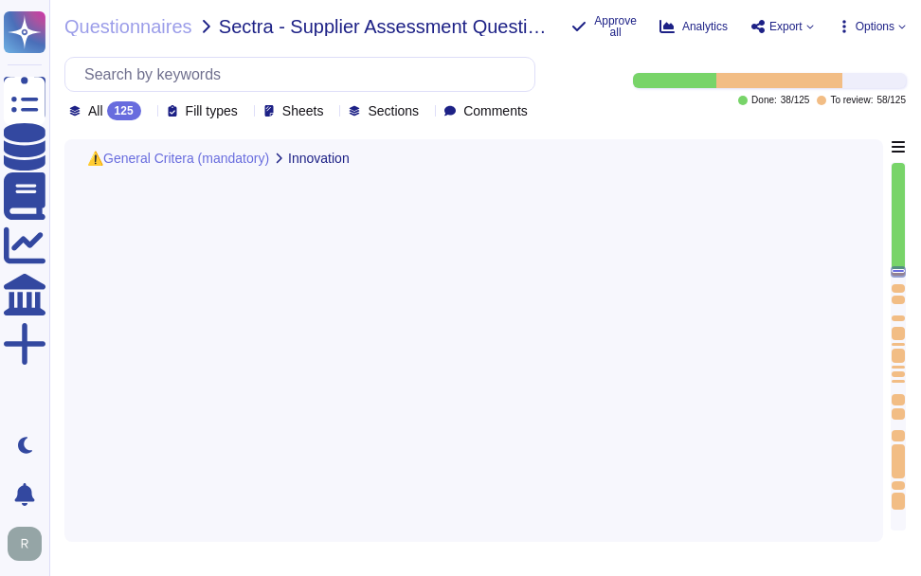
type textarea "No, we have not implemented any new applications, technology solutions, service…"
type textarea "Yes, Sectigo has a continuous quality improvement process integrated into our f…"
type textarea "If Yes, please provide examples of what you have done"
type textarea "Please specify what certifications you hold under "Details" and provide the cer…"
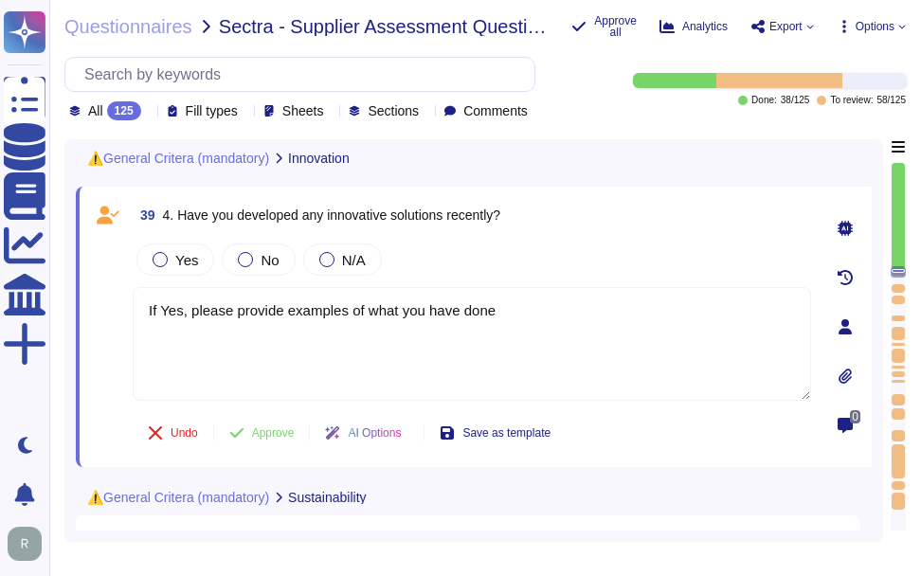
scroll to position [2, 0]
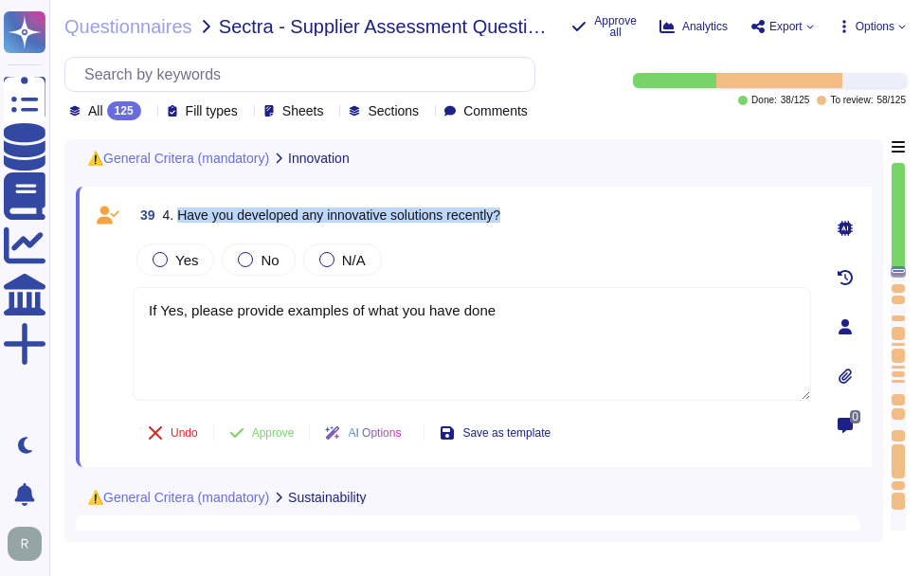
drag, startPoint x: 178, startPoint y: 218, endPoint x: 681, endPoint y: 245, distance: 504.0
click at [681, 245] on div "39 4. Have you developed any innovative solutions recently? Yes No N/A If Yes, …" at bounding box center [451, 327] width 720 height 258
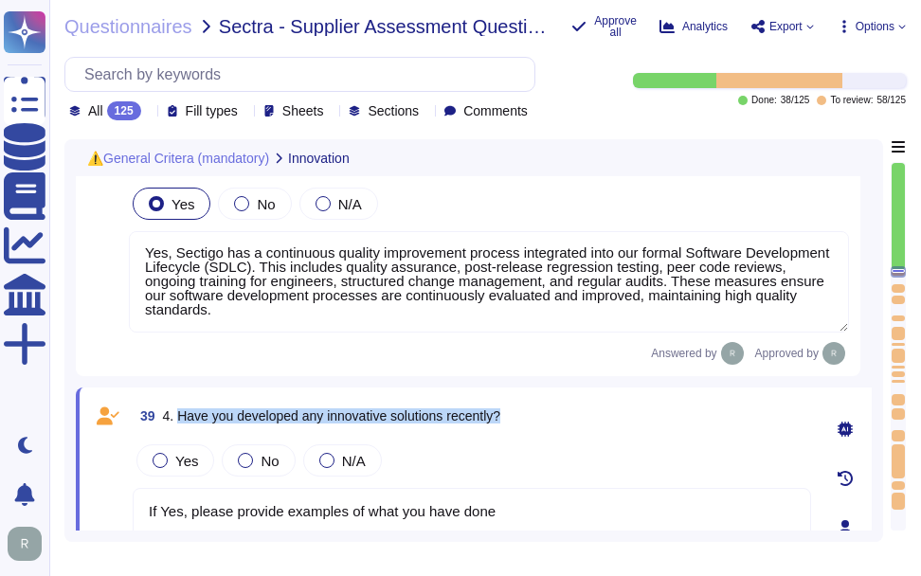
type textarea "We offer CLM (SCM) and digital Certificates. SCM is developed by Sectigo. It is…"
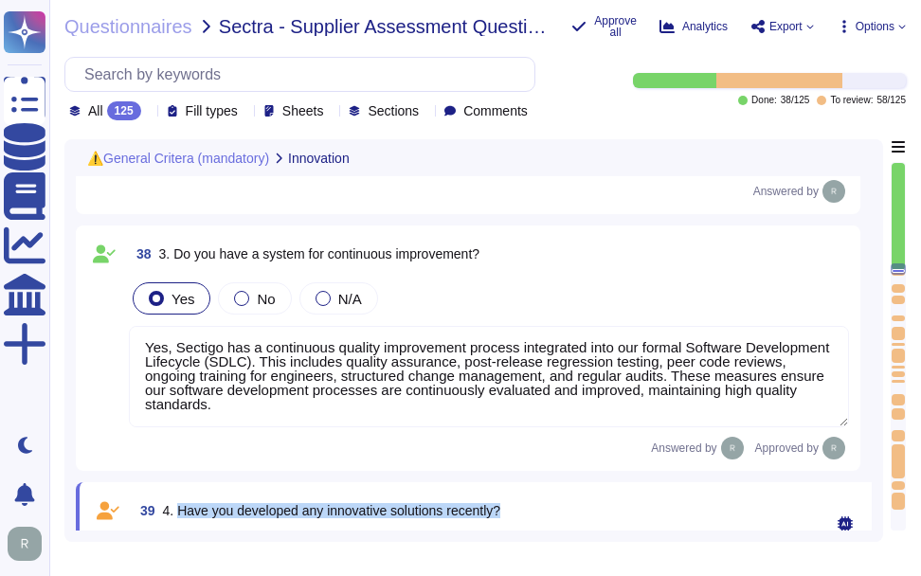
scroll to position [0, 0]
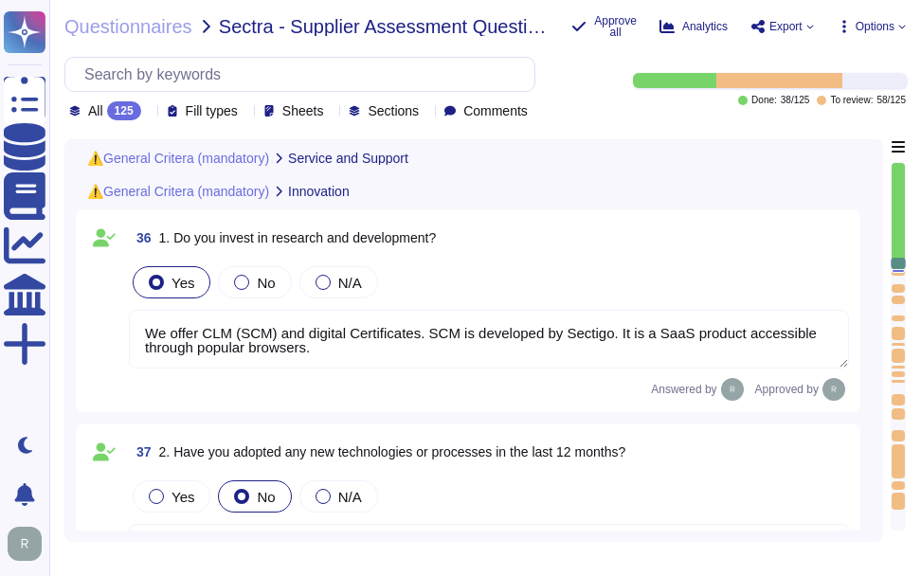
type textarea "Yes, Sectigo provides support to handle and resolve customer issues promptly. O…"
type textarea "Yes, Sectigo has a centralized incident management tool in place for logging an…"
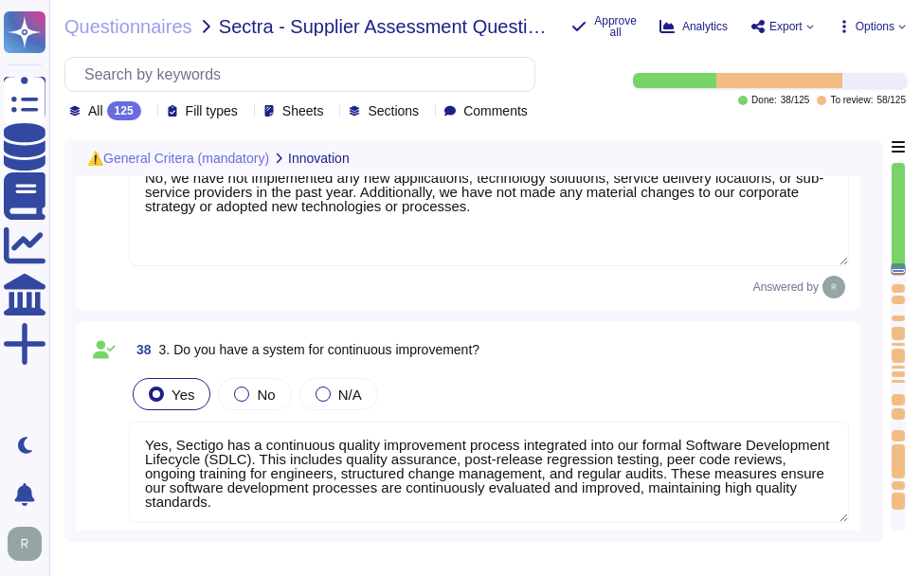
scroll to position [7855, 0]
type textarea "Please specify what certifications you hold under "Details" and provide the cer…"
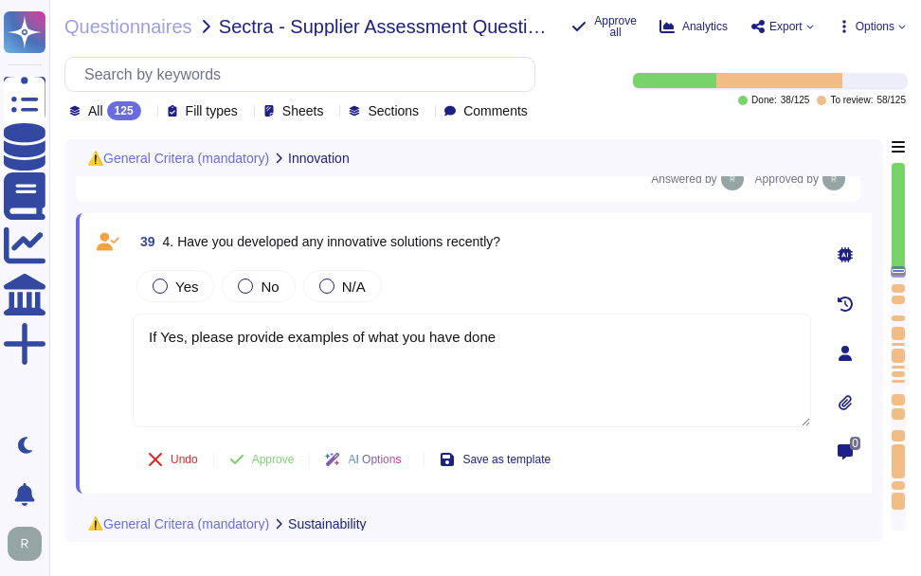
scroll to position [8163, 0]
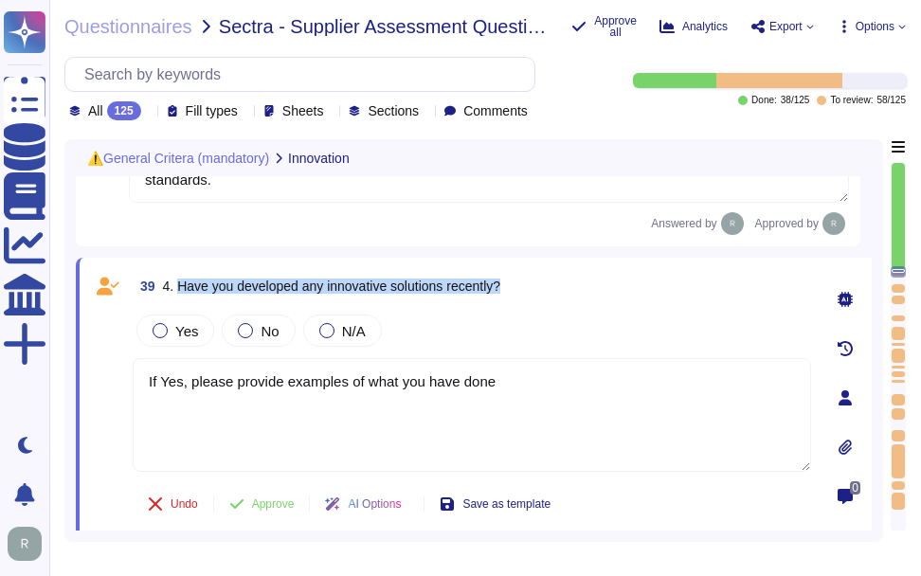
drag, startPoint x: 177, startPoint y: 287, endPoint x: 540, endPoint y: 285, distance: 363.0
click at [540, 285] on div "39 4. Have you developed any innovative solutions recently?" at bounding box center [472, 286] width 679 height 34
click at [149, 105] on div at bounding box center [149, 111] width 0 height 14
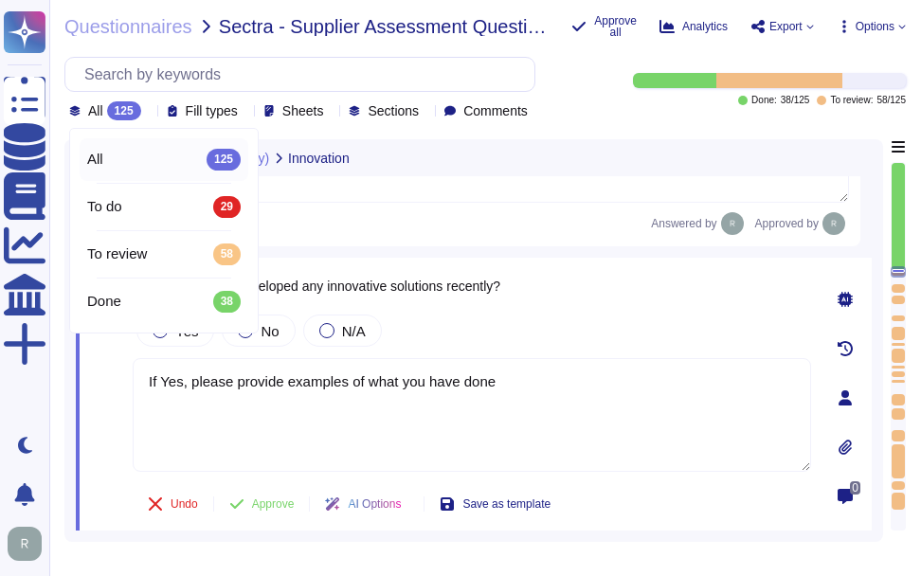
click at [149, 105] on div at bounding box center [149, 111] width 0 height 14
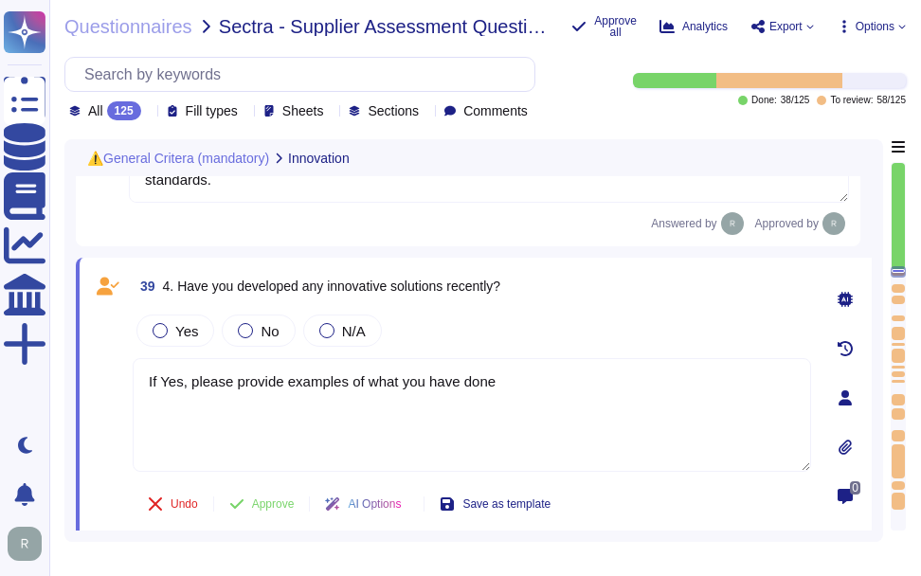
drag, startPoint x: 509, startPoint y: 380, endPoint x: 71, endPoint y: 348, distance: 439.1
click at [71, 348] on div "⚠️General Critera (mandatory) Innovation 37 2. Have you adopted any new technol…" at bounding box center [473, 340] width 819 height 403
paste textarea "Due to our growth in the past years and the competitive market, it is important…"
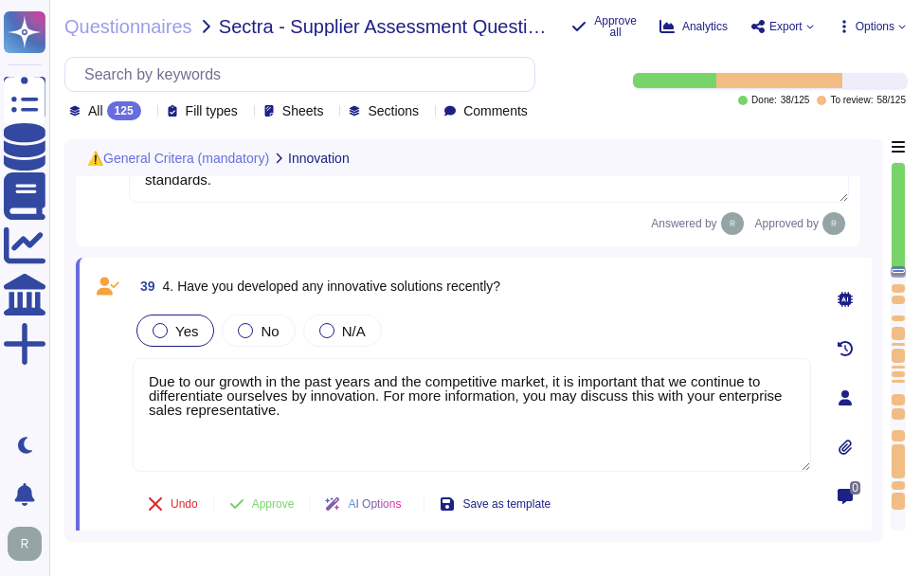
type textarea "Due to our growth in the past years and the competitive market, it is important…"
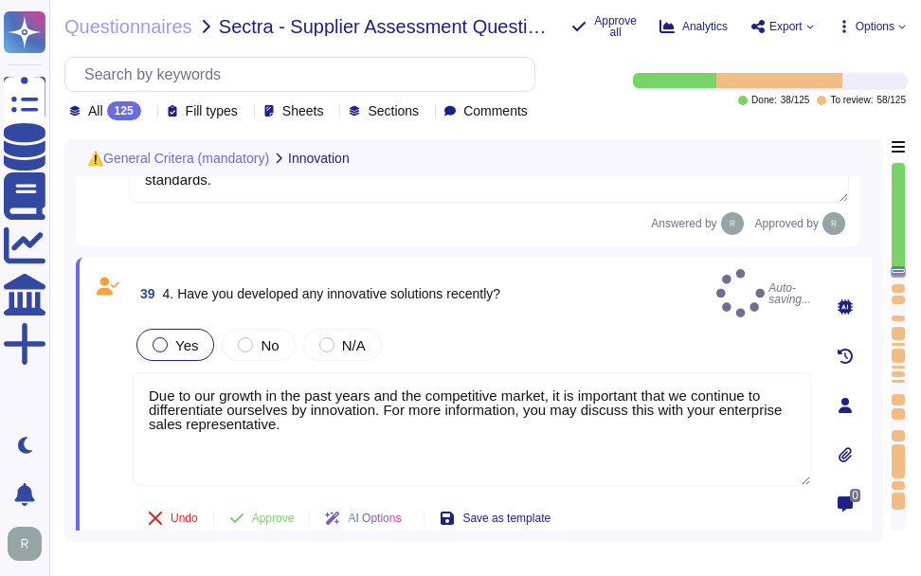
click at [179, 337] on span "Yes" at bounding box center [186, 345] width 23 height 16
click at [191, 339] on span "Yes" at bounding box center [186, 345] width 23 height 16
click at [176, 337] on span "Yes" at bounding box center [186, 345] width 23 height 16
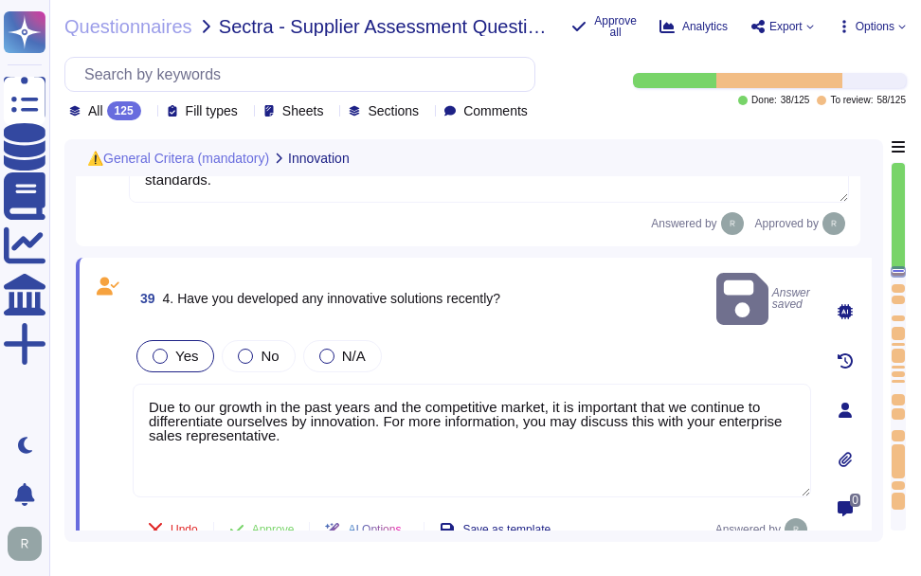
click at [177, 348] on span "Yes" at bounding box center [186, 356] width 23 height 16
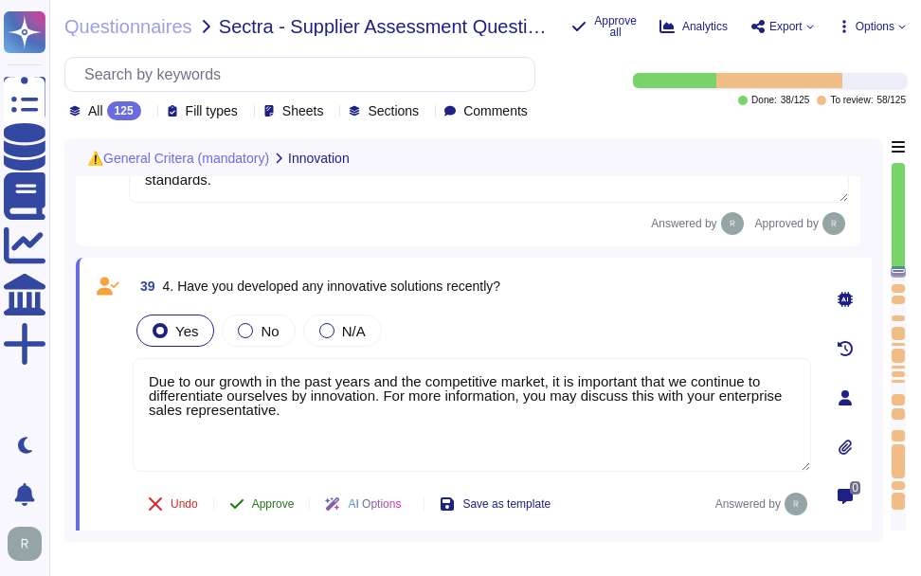
click at [275, 509] on span "Approve" at bounding box center [273, 504] width 43 height 11
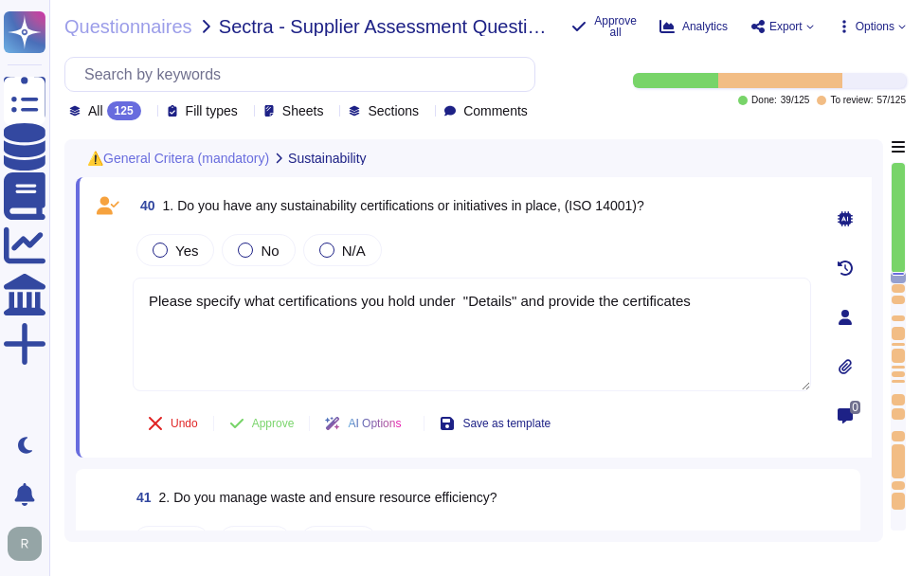
scroll to position [8518, 0]
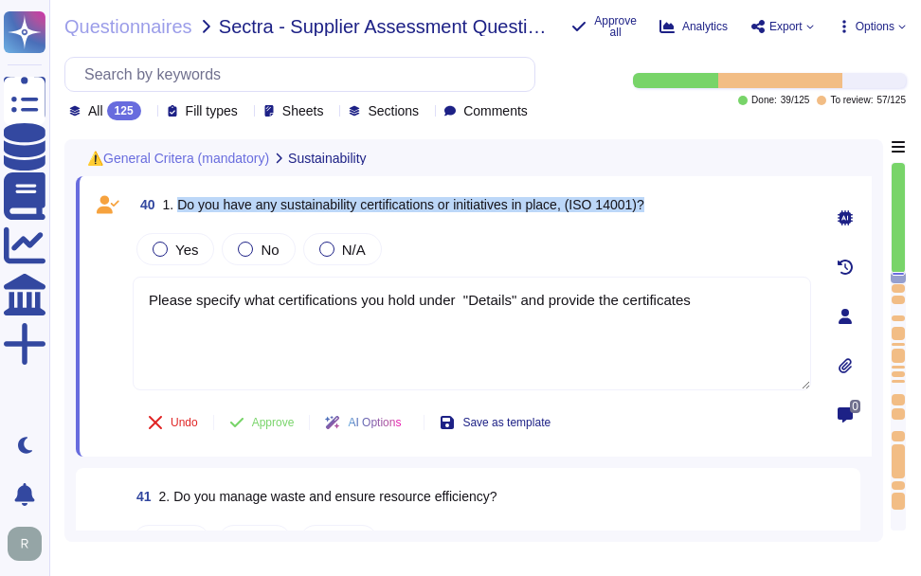
drag, startPoint x: 177, startPoint y: 207, endPoint x: 650, endPoint y: 198, distance: 473.0
click at [650, 198] on div "40 1. Do you have any sustainability certifications or initiatives in place, (I…" at bounding box center [472, 205] width 679 height 34
click at [191, 205] on span "1. Do you have any sustainability certifications or initiatives in place, (ISO …" at bounding box center [403, 204] width 481 height 15
click at [181, 203] on span "1. Do you have any sustainability certifications or initiatives in place, (ISO …" at bounding box center [403, 204] width 481 height 15
drag, startPoint x: 177, startPoint y: 203, endPoint x: 572, endPoint y: 206, distance: 395.3
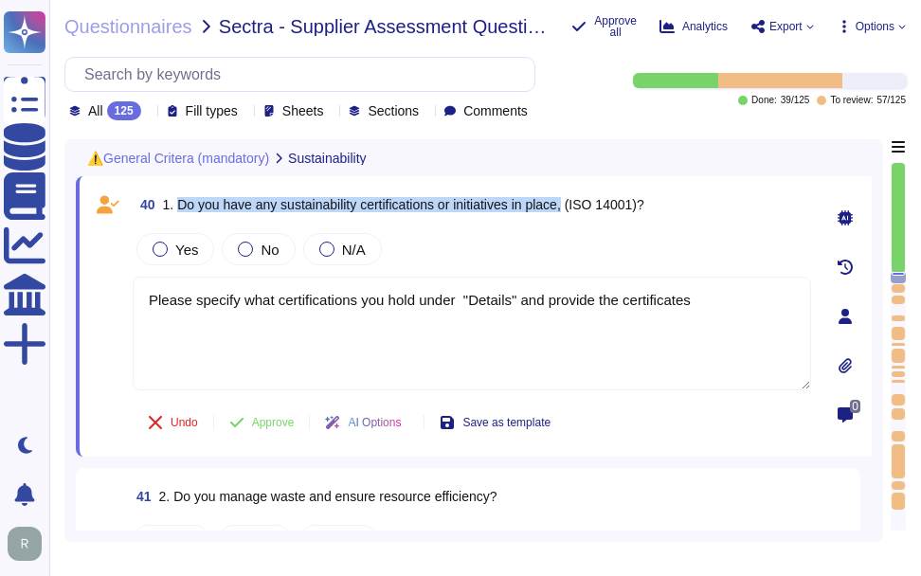
click at [572, 206] on span "1. Do you have any sustainability certifications or initiatives in place, (ISO …" at bounding box center [403, 204] width 481 height 15
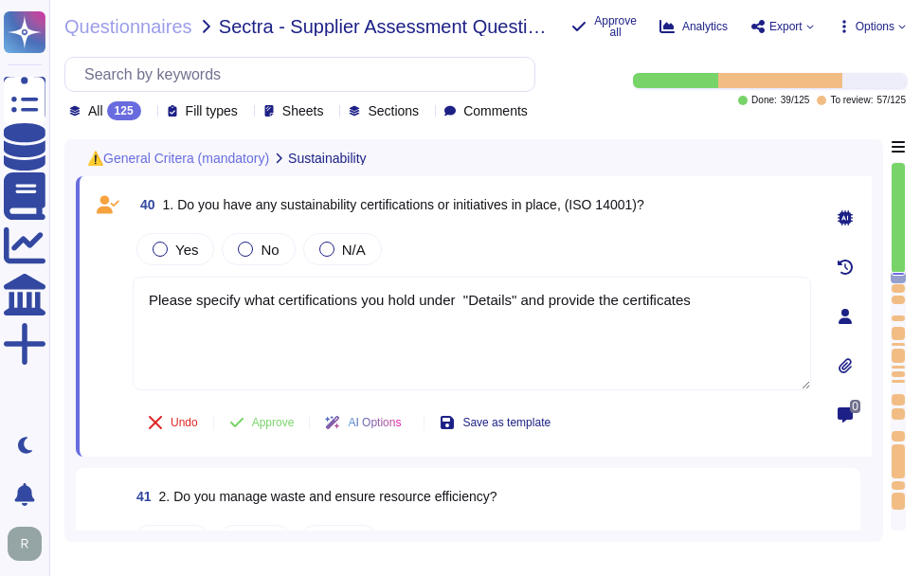
drag, startPoint x: 713, startPoint y: 295, endPoint x: 110, endPoint y: 285, distance: 602.9
click at [110, 285] on div "40 1. Do you have any sustainability certifications or initiatives in place, (I…" at bounding box center [451, 317] width 720 height 258
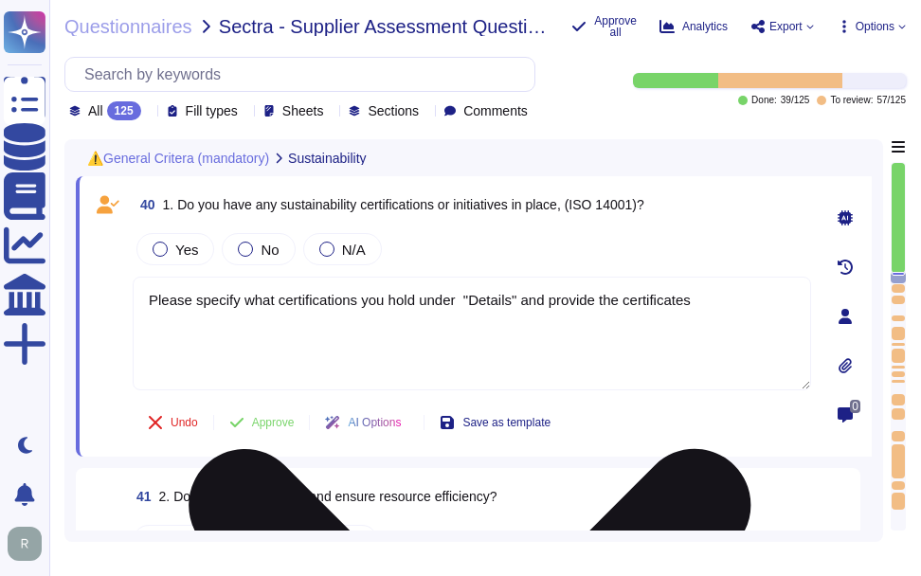
paste textarea "Yes, our office in [GEOGRAPHIC_DATA] is [GEOGRAPHIC_DATA] certified, and our of…"
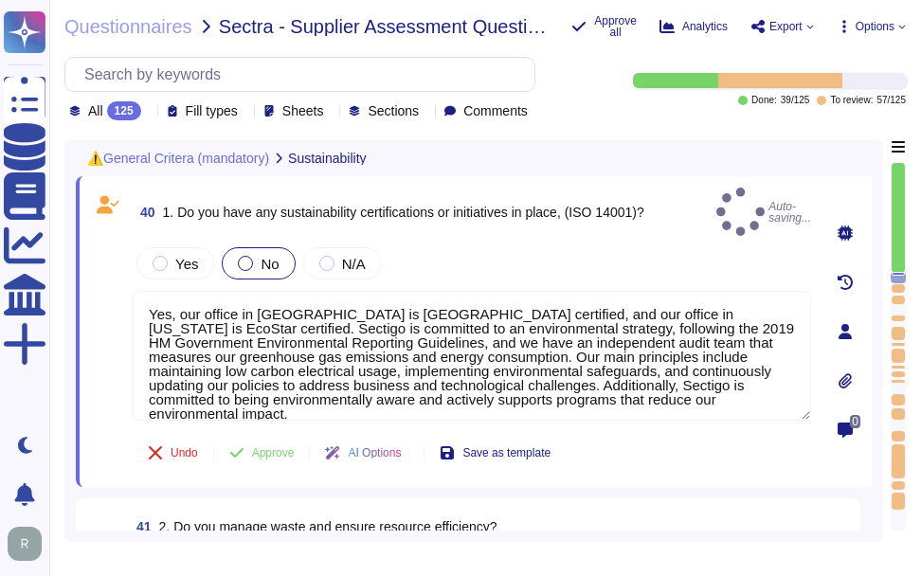
click at [263, 256] on span "No" at bounding box center [270, 264] width 18 height 16
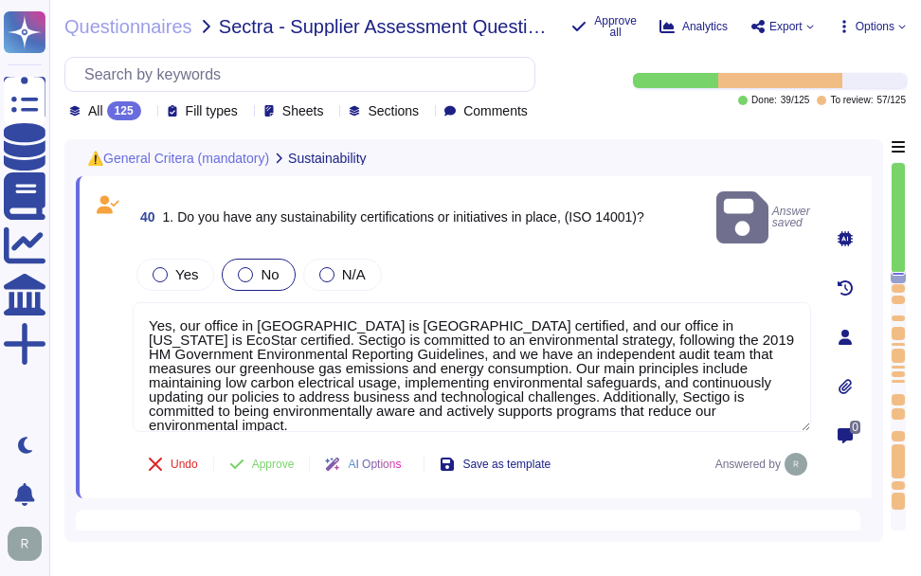
click at [245, 267] on div at bounding box center [245, 274] width 15 height 15
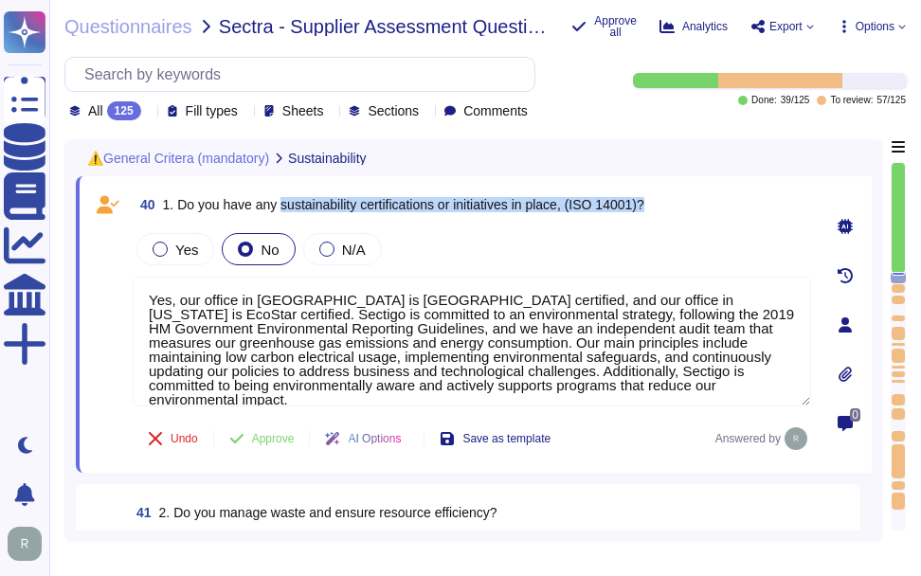
drag, startPoint x: 280, startPoint y: 202, endPoint x: 658, endPoint y: 208, distance: 378.2
click at [658, 208] on div "40 1. Do you have any sustainability certifications or initiatives in place, (I…" at bounding box center [472, 205] width 679 height 34
copy span "sustainability certifications or initiatives in place, (ISO 14001)?"
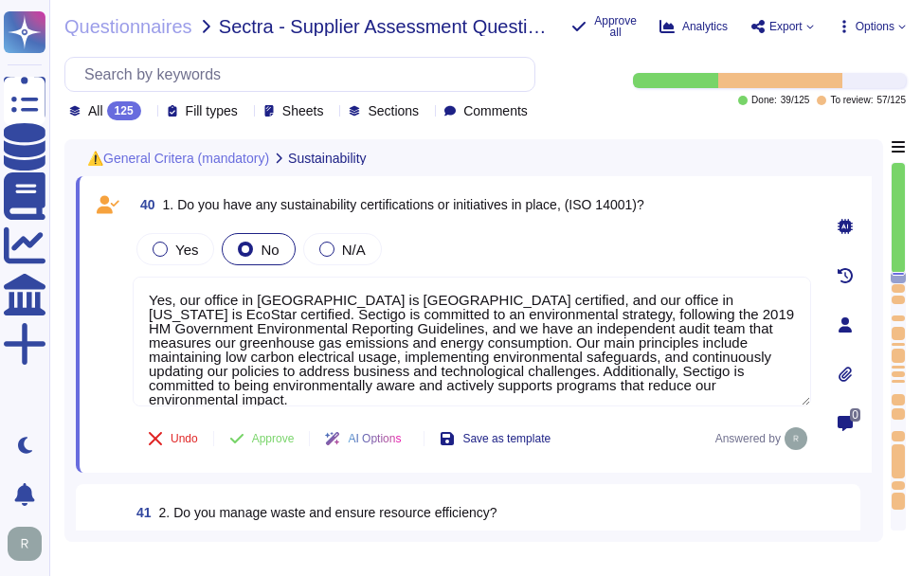
drag, startPoint x: 180, startPoint y: 300, endPoint x: 93, endPoint y: 285, distance: 88.4
click at [93, 285] on div "40 1. Do you have any sustainability certifications or initiatives in place, (I…" at bounding box center [451, 325] width 720 height 274
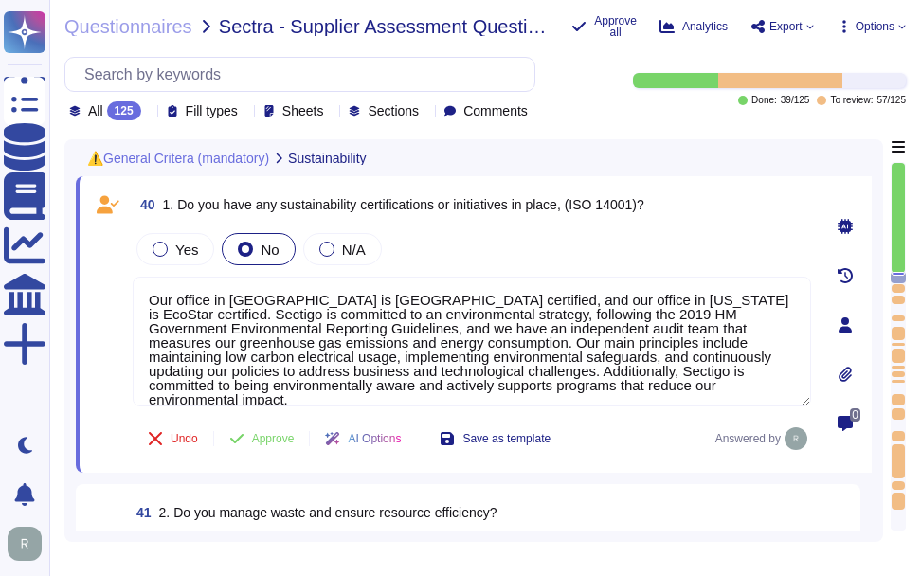
type textarea "Our office in [GEOGRAPHIC_DATA] is [GEOGRAPHIC_DATA] certified, and our office …"
click at [506, 250] on div "Yes No N/A" at bounding box center [472, 249] width 679 height 40
drag, startPoint x: 279, startPoint y: 205, endPoint x: 439, endPoint y: 204, distance: 160.2
click at [439, 204] on span "1. Do you have any sustainability certifications or initiatives in place, (ISO …" at bounding box center [403, 204] width 481 height 15
copy span "sustainability certifications"
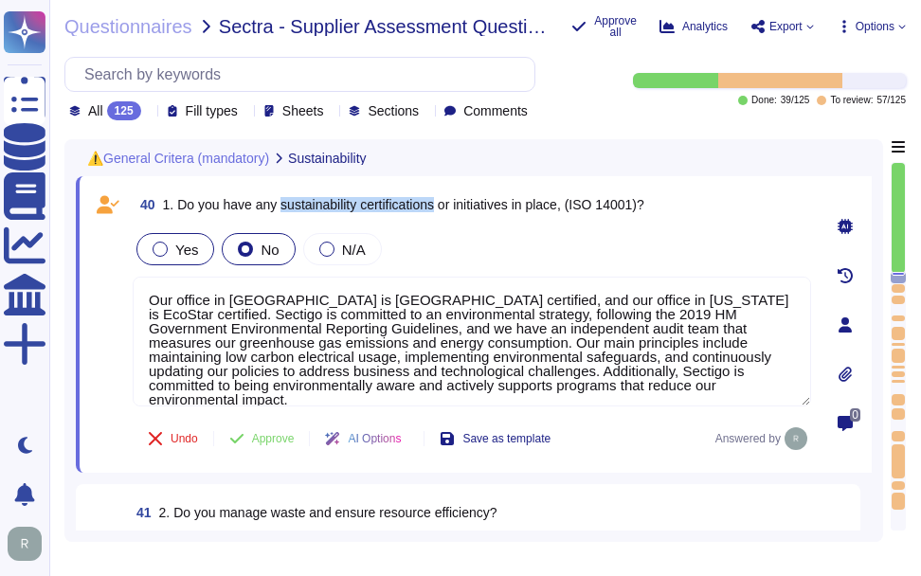
click at [172, 251] on label "Yes" at bounding box center [175, 249] width 45 height 15
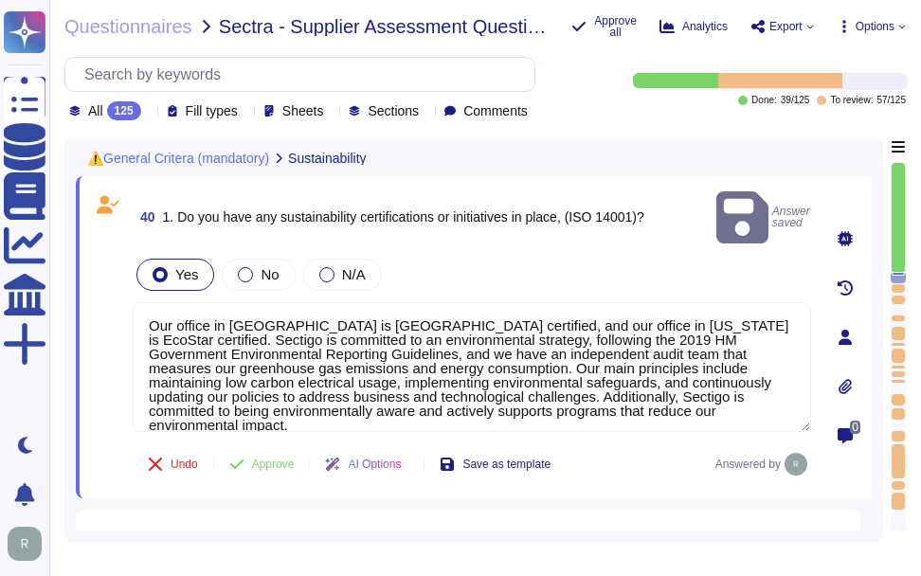
click at [507, 255] on div "Yes No N/A" at bounding box center [472, 275] width 679 height 40
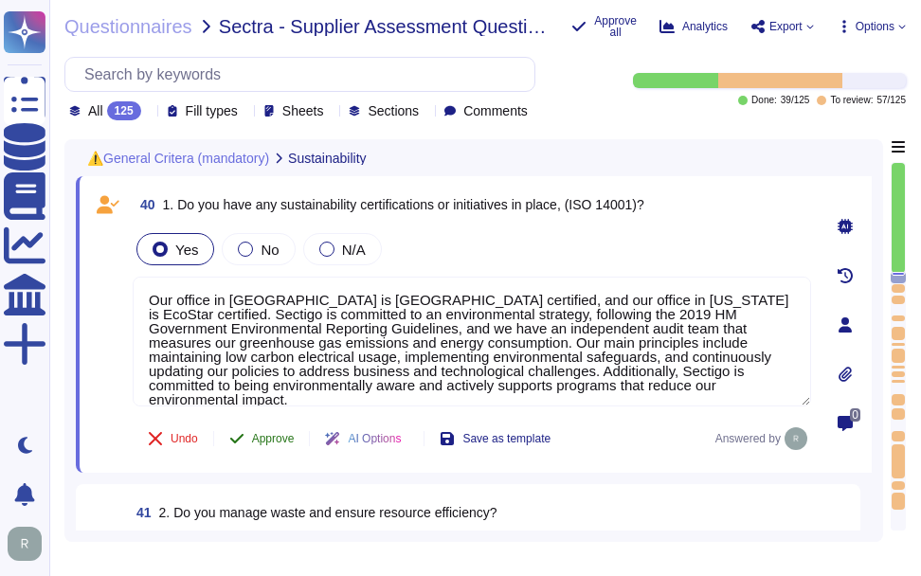
click at [265, 434] on span "Approve" at bounding box center [273, 438] width 43 height 11
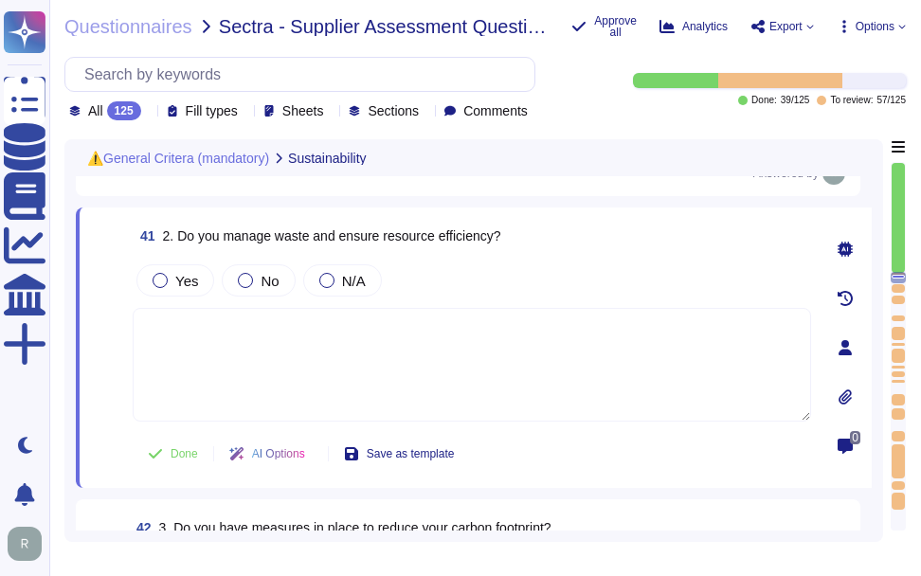
type textarea "If yes, please specify any standards and describe the measures you take under "…"
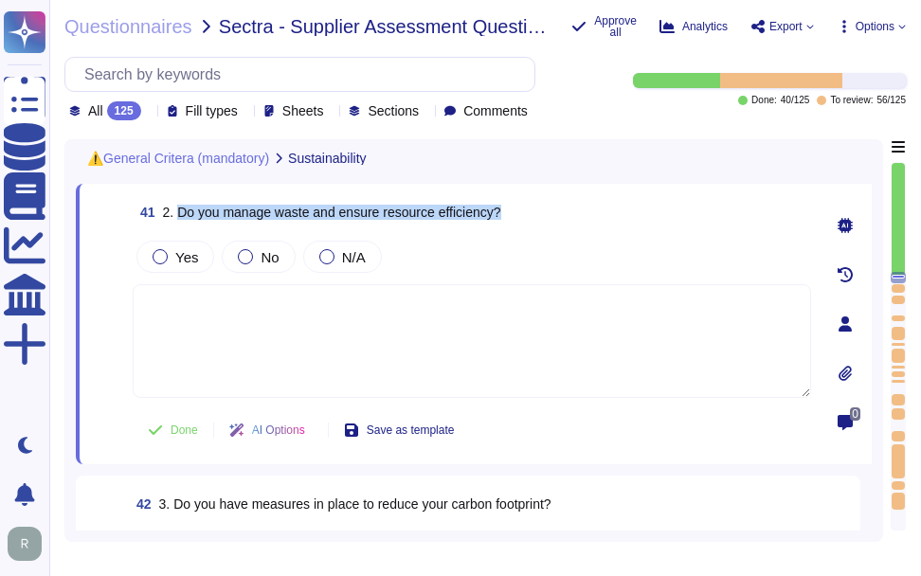
drag, startPoint x: 180, startPoint y: 213, endPoint x: 549, endPoint y: 204, distance: 368.8
click at [549, 204] on div "41 2. Do you manage waste and ensure resource efficiency?" at bounding box center [472, 212] width 679 height 34
click at [269, 318] on textarea at bounding box center [472, 341] width 679 height 114
paste textarea "Yes, Sectigo is committed to an environmental strategy that includes implementi…"
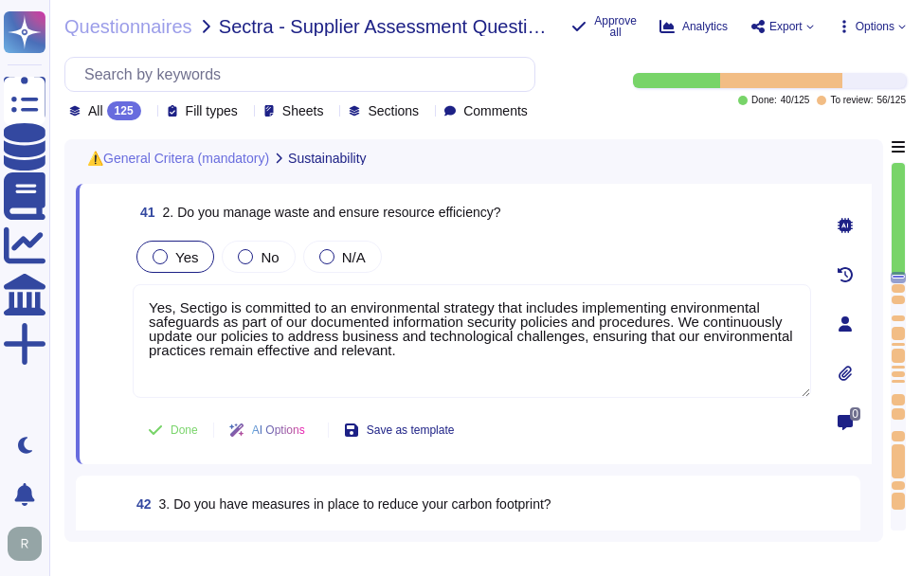
type textarea "Yes, Sectigo is committed to an environmental strategy that includes implementi…"
click at [177, 264] on span "Yes" at bounding box center [186, 257] width 23 height 16
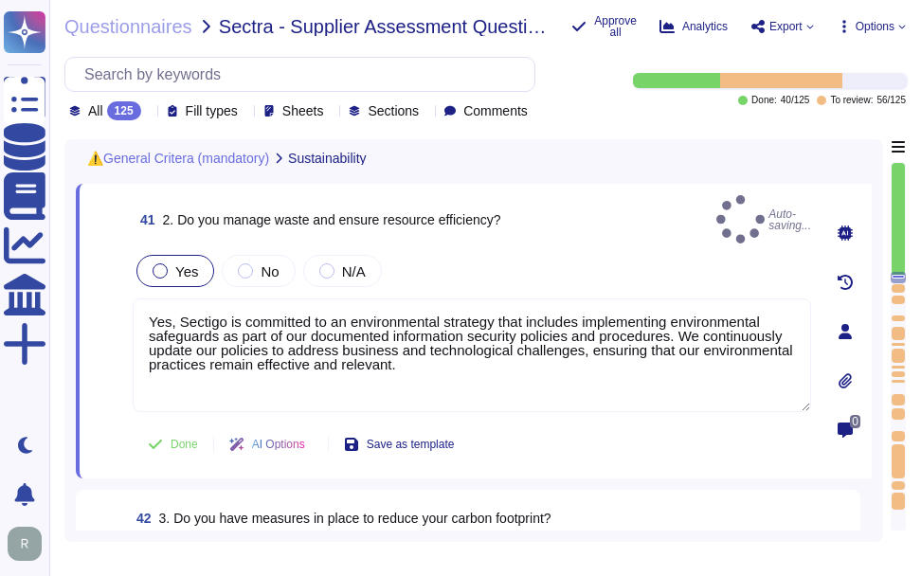
click at [181, 263] on span "Yes" at bounding box center [186, 271] width 23 height 16
click at [187, 264] on span "Yes" at bounding box center [186, 271] width 23 height 16
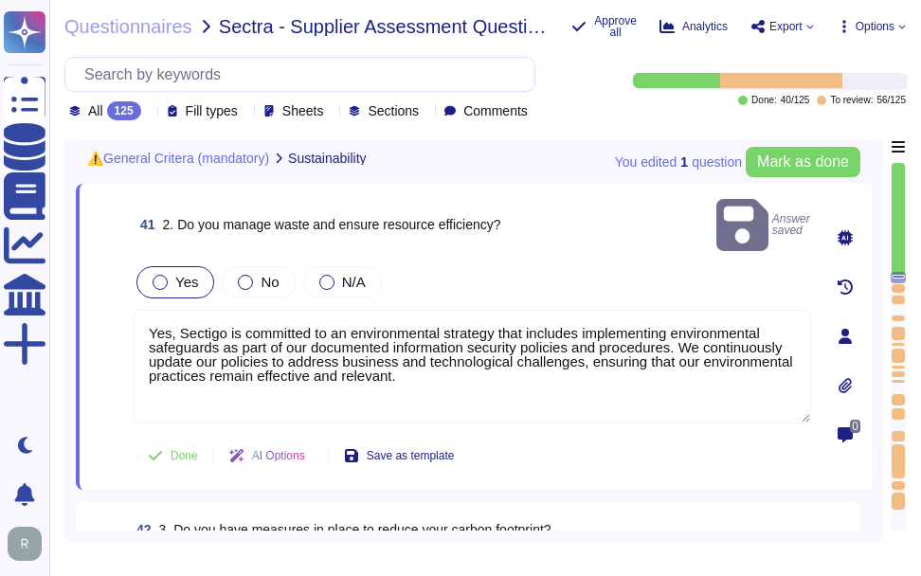
click at [187, 274] on span "Yes" at bounding box center [186, 282] width 23 height 16
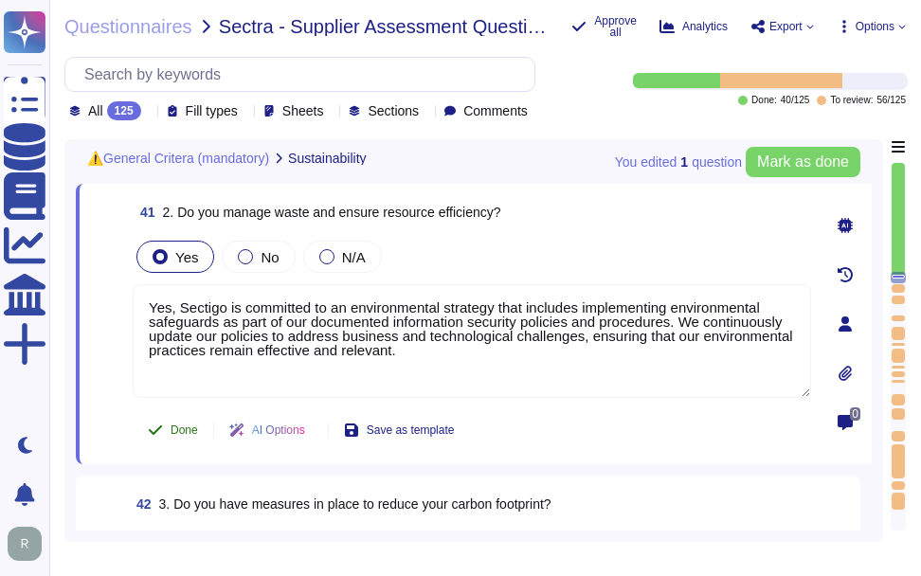
click at [181, 427] on span "Done" at bounding box center [184, 430] width 27 height 11
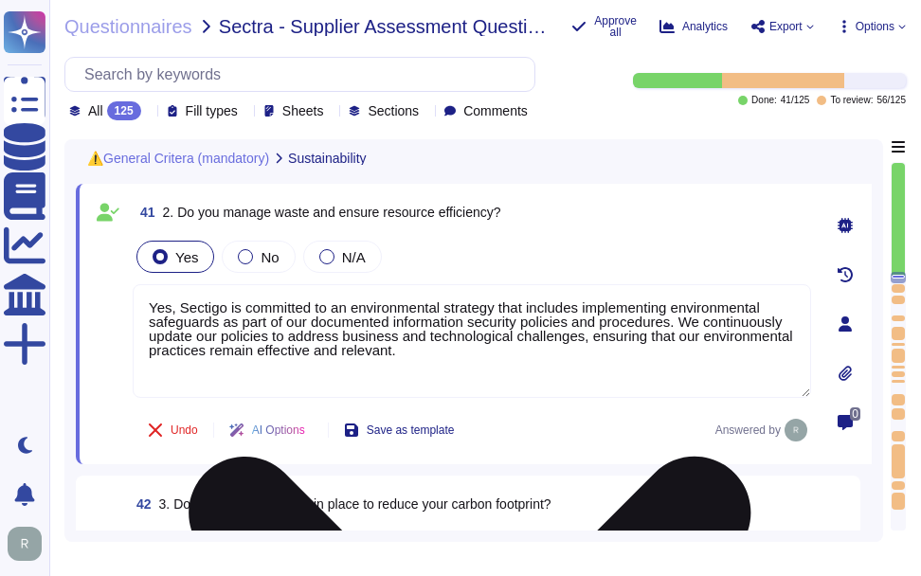
click at [466, 354] on textarea "Yes, Sectigo is committed to an environmental strategy that includes implementi…" at bounding box center [472, 341] width 679 height 114
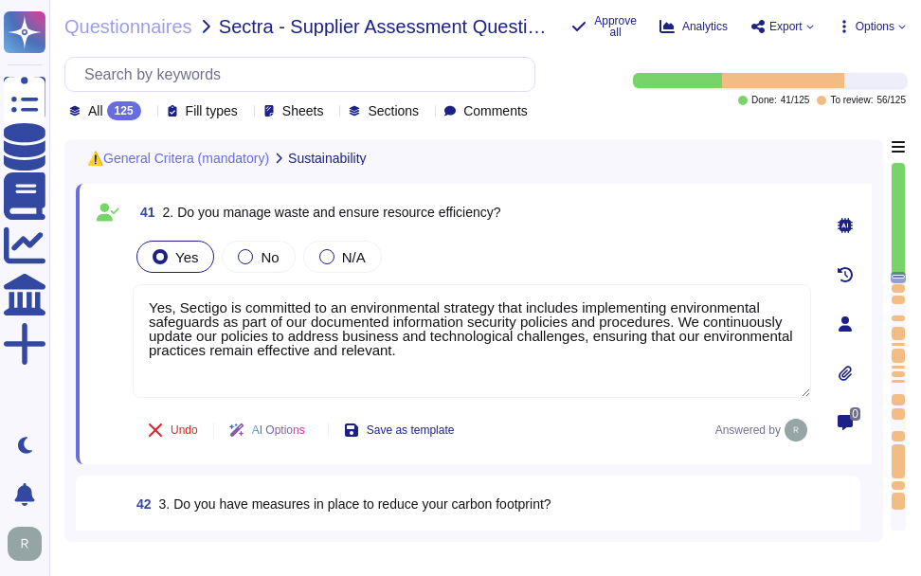
click at [510, 264] on div "Yes No N/A" at bounding box center [472, 257] width 679 height 40
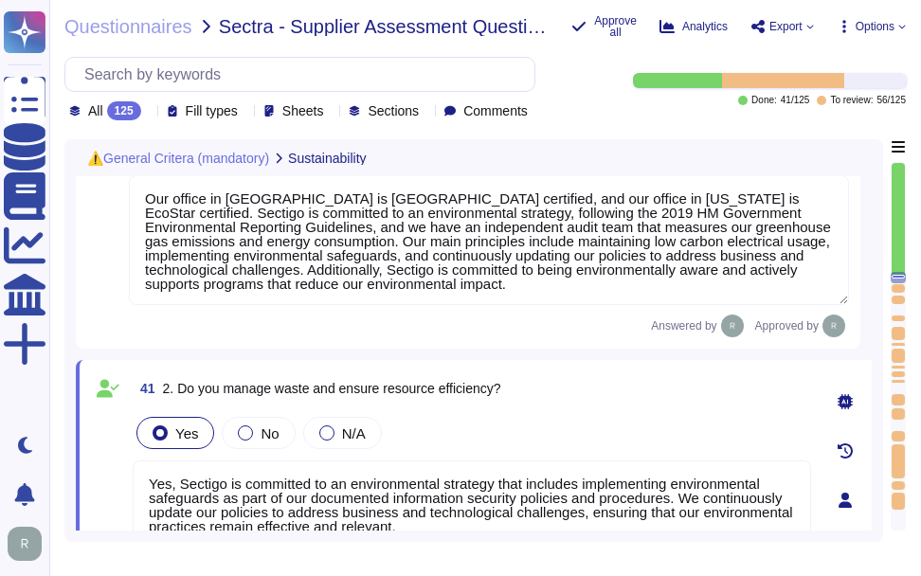
scroll to position [8480, 0]
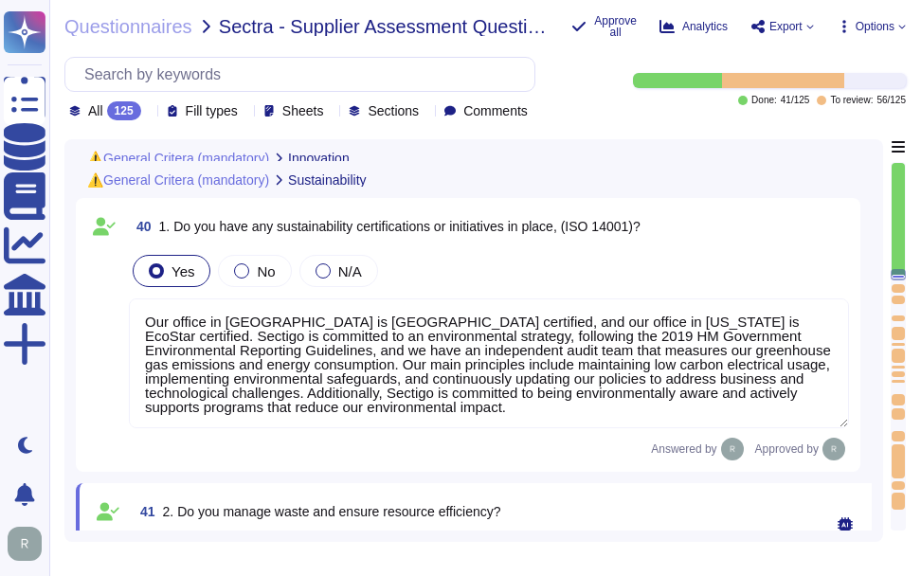
type textarea "Yes, Sectigo has a continuous quality improvement process integrated into our f…"
type textarea "Due to our growth in the past years and the competitive market, it is important…"
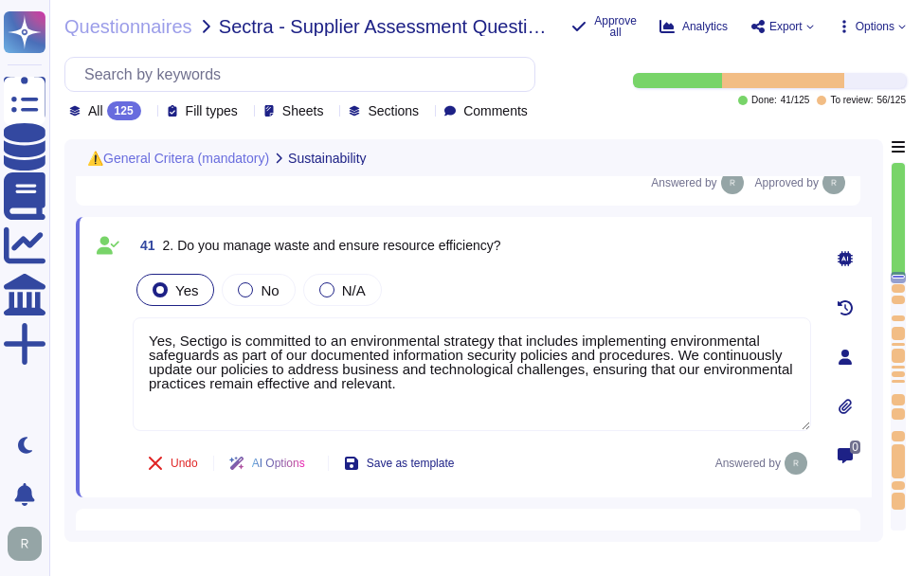
type textarea "If yes, please specify any standards and describe the measures you take under "…"
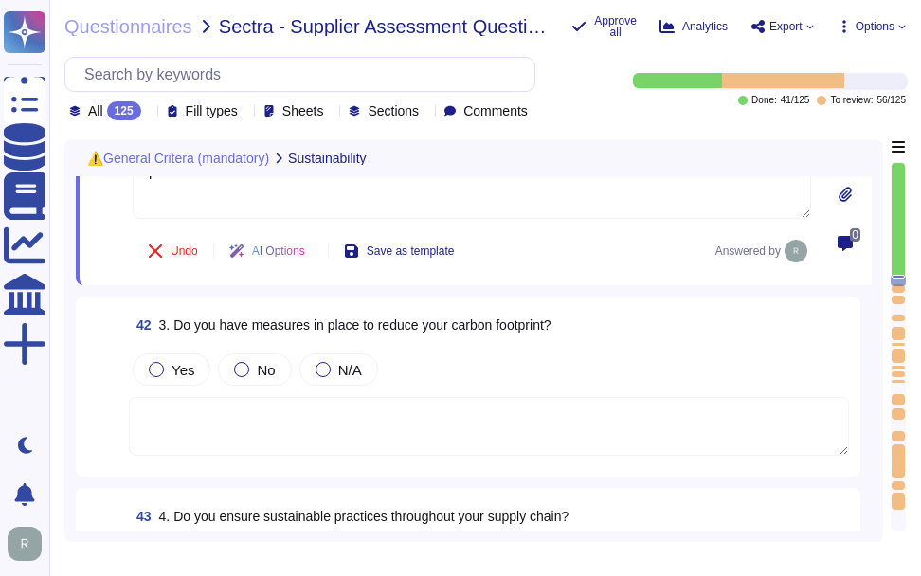
scroll to position [8954, 0]
type textarea "If yes, please specify any standards and describe the measures you take under "…"
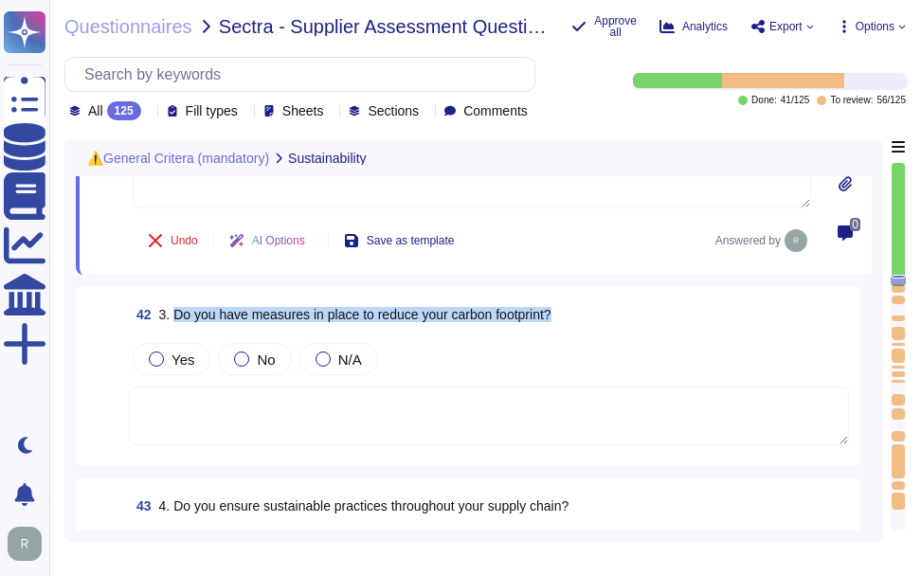
drag, startPoint x: 176, startPoint y: 317, endPoint x: 614, endPoint y: 311, distance: 437.9
click at [614, 311] on div "42 3. Do you have measures in place to reduce your carbon footprint?" at bounding box center [489, 315] width 720 height 34
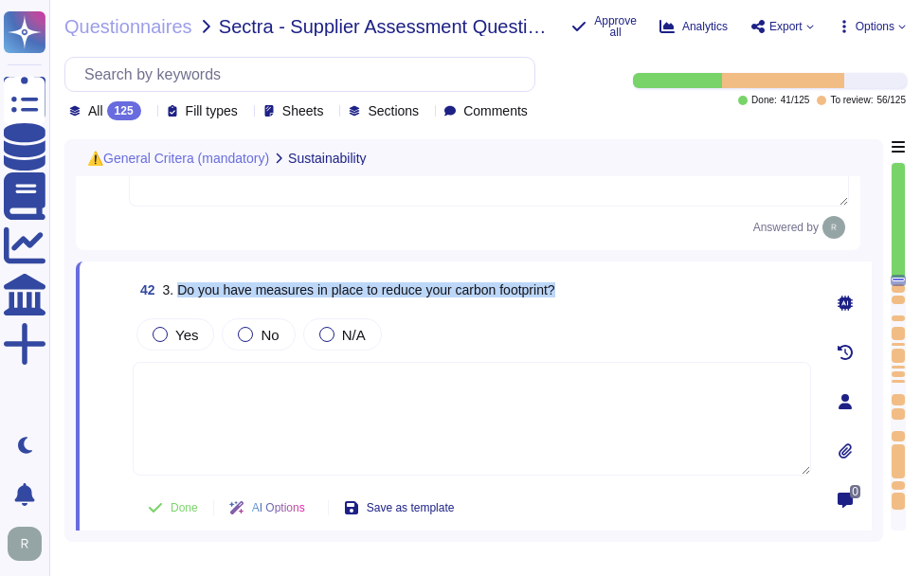
drag, startPoint x: 178, startPoint y: 295, endPoint x: 591, endPoint y: 286, distance: 413.3
click at [591, 286] on div "42 3. Do you have measures in place to reduce your carbon footprint?" at bounding box center [472, 290] width 679 height 34
click at [174, 342] on label "Yes" at bounding box center [175, 334] width 45 height 15
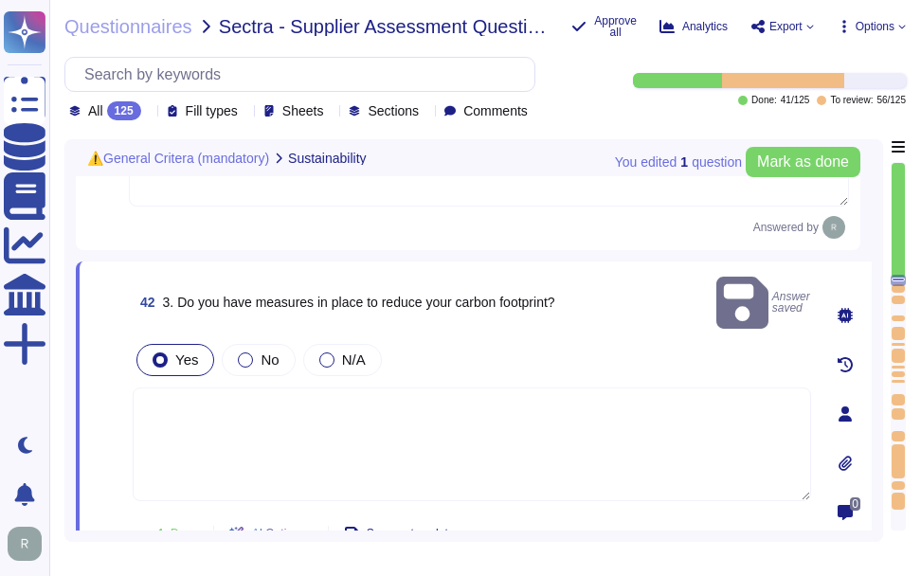
click at [222, 397] on textarea at bounding box center [472, 445] width 679 height 114
paste textarea "Yes, Sectigo has several measures in place to reduce our carbon footprint, incl…"
type textarea "Yes, Sectigo has several measures in place to reduce our carbon footprint, incl…"
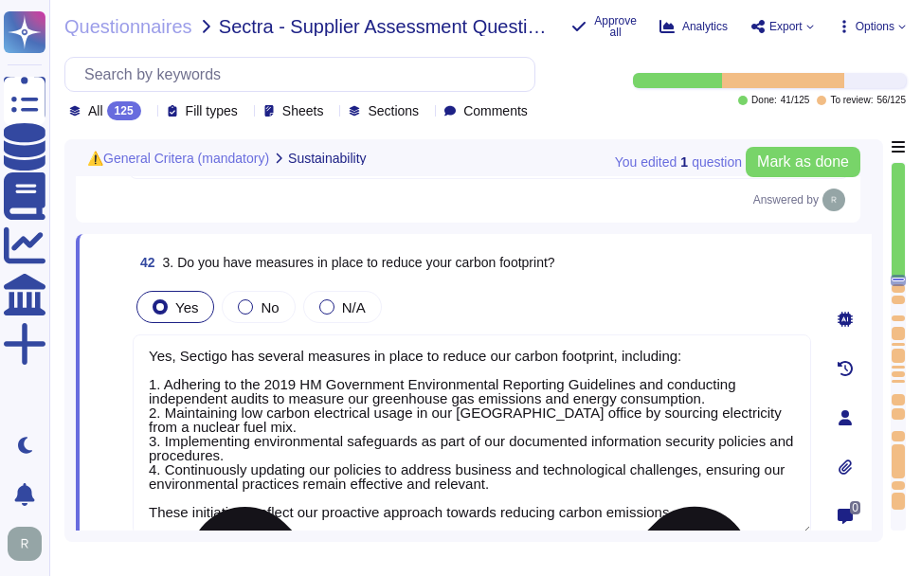
scroll to position [9076, 0]
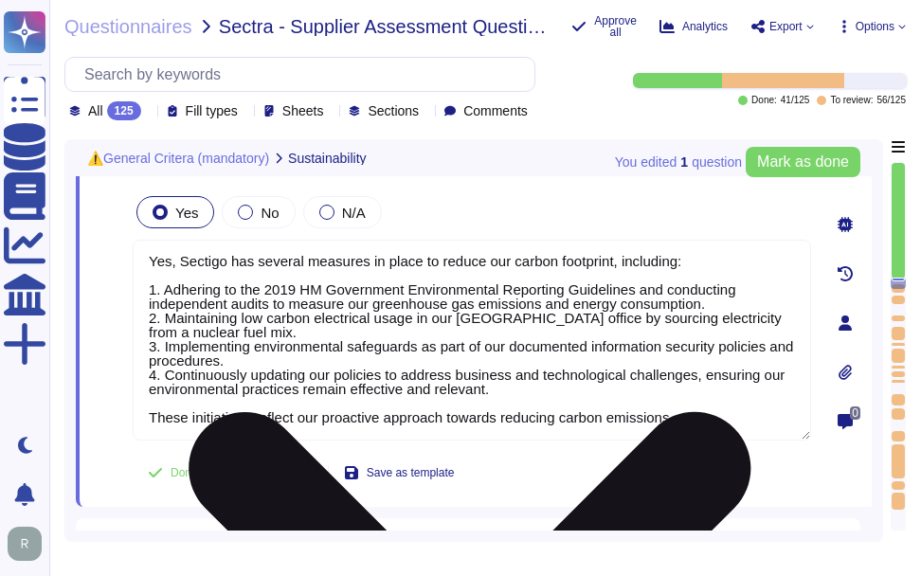
type textarea "If yes, please specify any standards and describe the measures you take under "…"
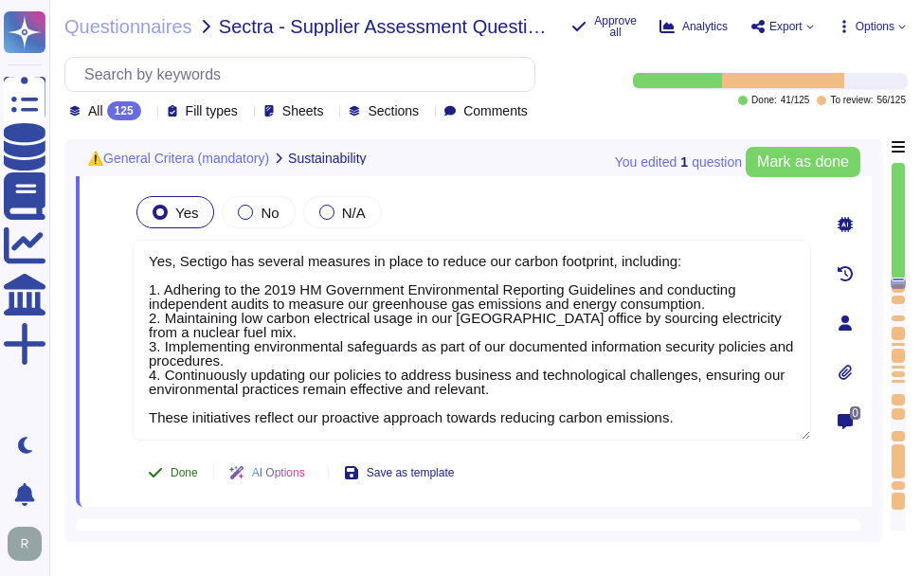
type textarea "Yes, Sectigo has several measures in place to reduce our carbon footprint, incl…"
click at [178, 479] on span "Done" at bounding box center [184, 472] width 27 height 11
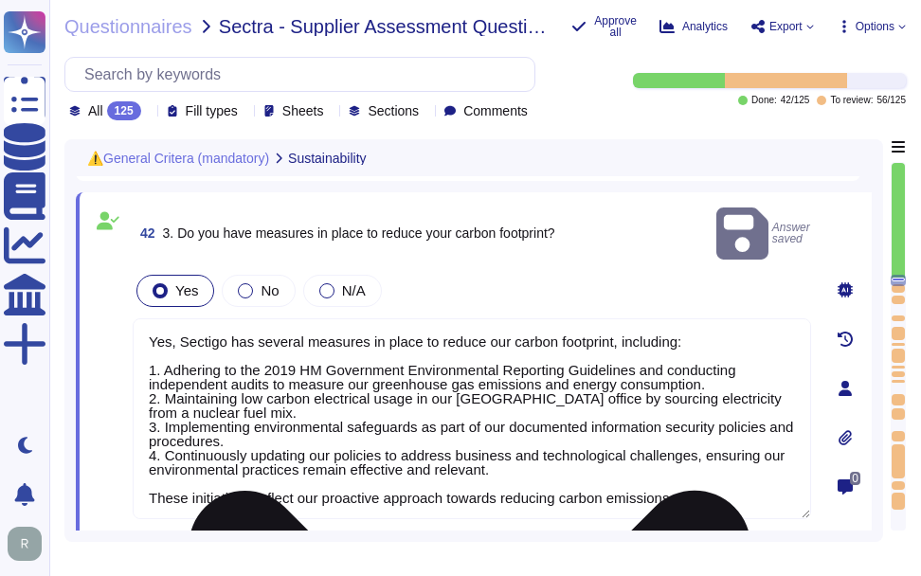
scroll to position [8982, 0]
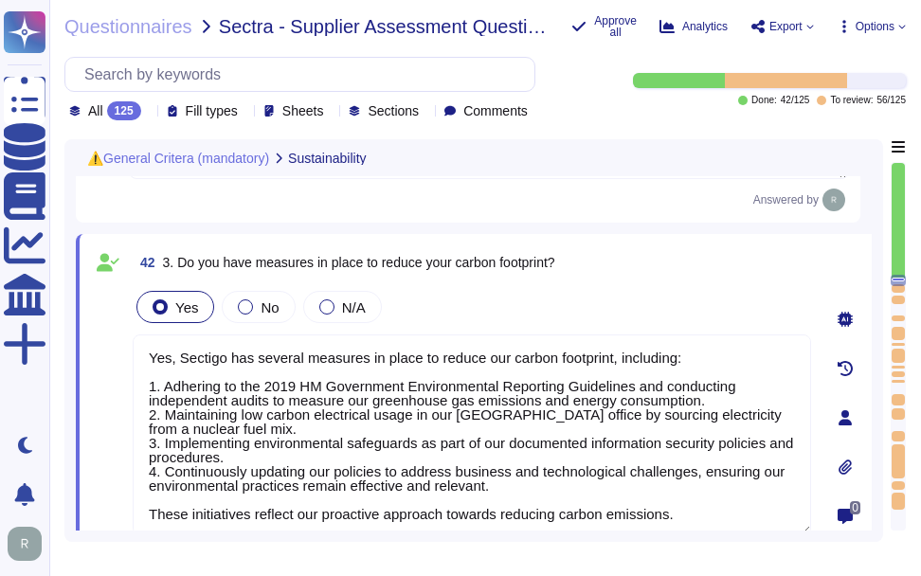
click at [591, 287] on div "42 3. Do you have measures in place to reduce your carbon footprint? Yes No N/A…" at bounding box center [451, 417] width 720 height 345
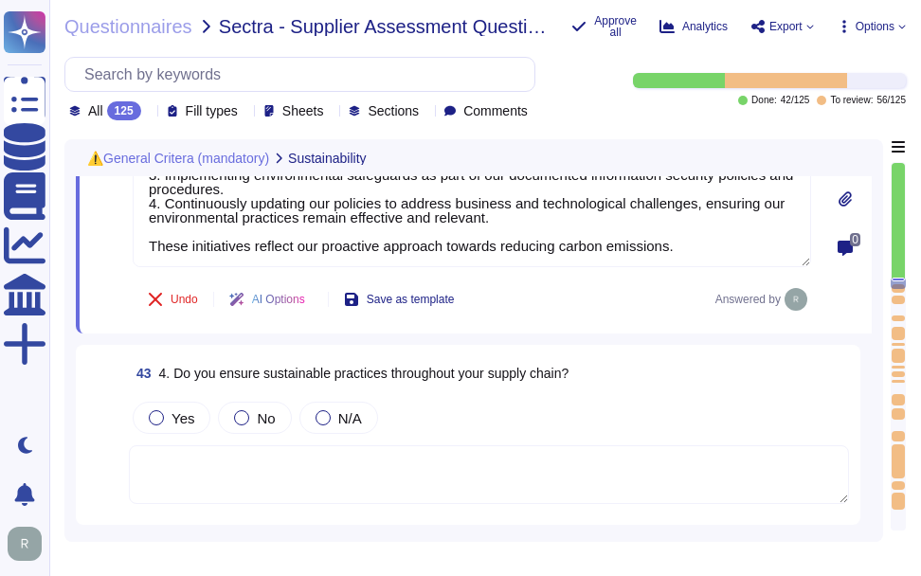
type textarea "If Yes, please state when you latest conducted such an audit under "Details""
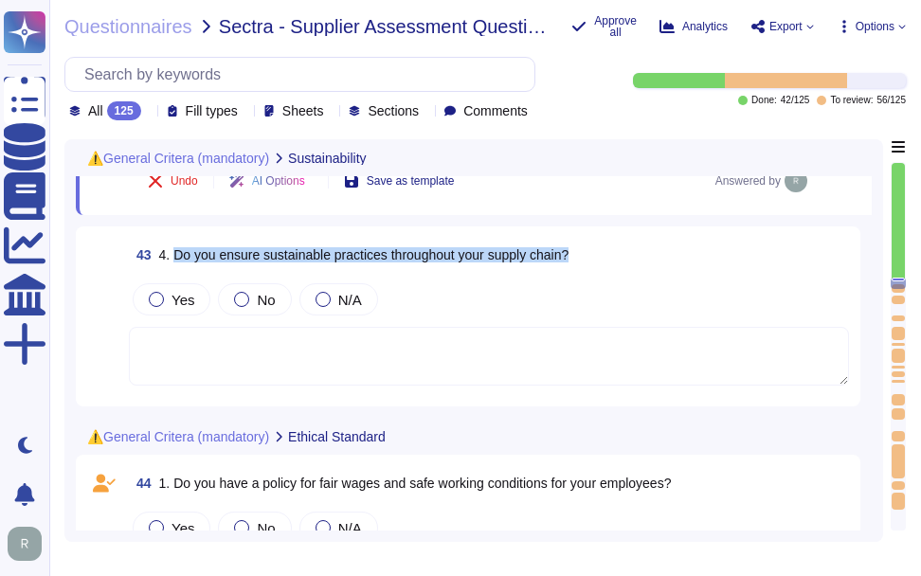
drag, startPoint x: 176, startPoint y: 258, endPoint x: 611, endPoint y: 259, distance: 435.1
click at [611, 259] on div "43 4. Do you ensure sustainable practices throughout your supply chain?" at bounding box center [489, 255] width 720 height 34
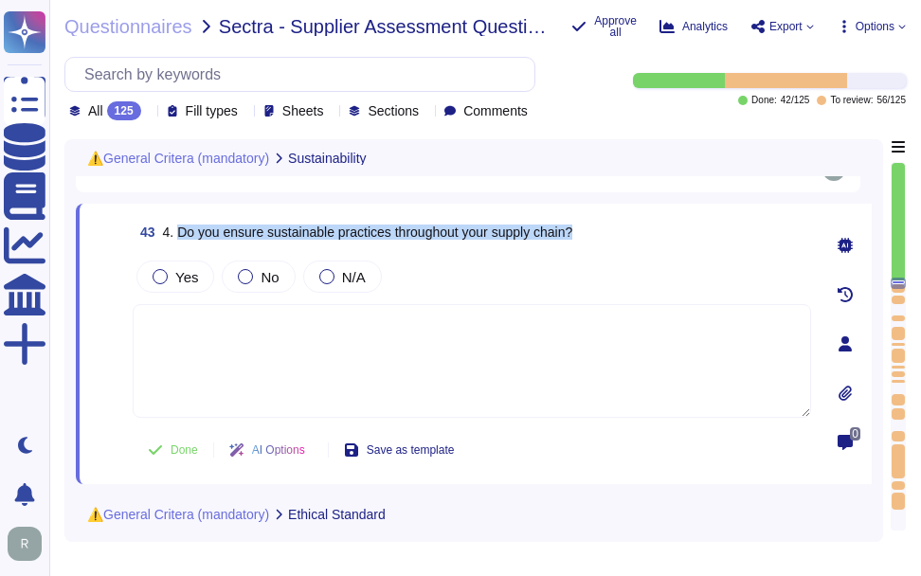
drag, startPoint x: 179, startPoint y: 238, endPoint x: 620, endPoint y: 234, distance: 440.8
click at [620, 234] on div "43 4. Do you ensure sustainable practices throughout your supply chain?" at bounding box center [472, 232] width 679 height 34
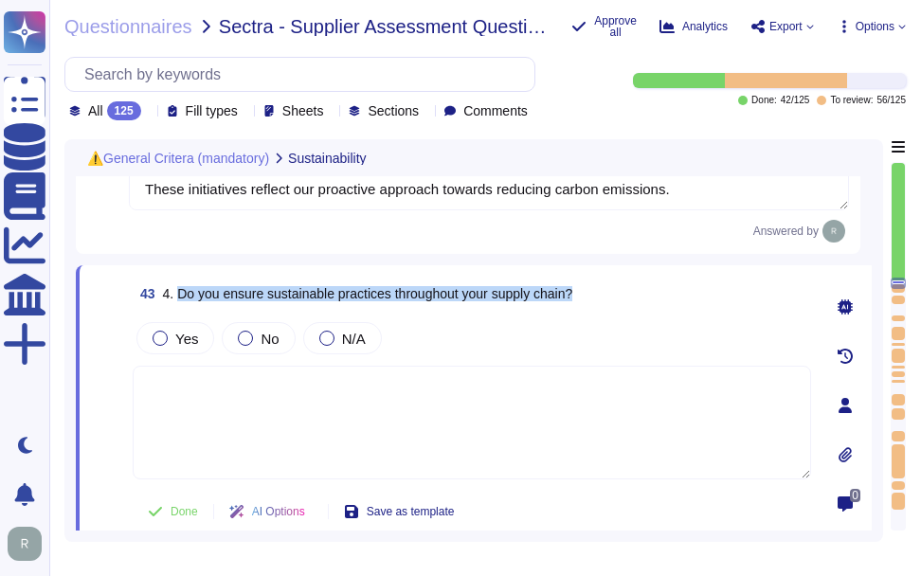
scroll to position [9266, 0]
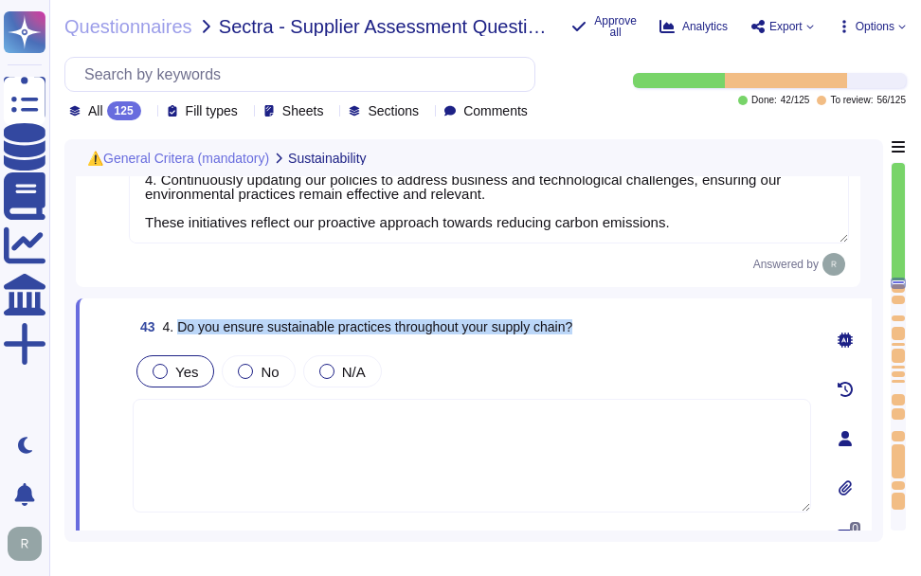
click at [195, 380] on span "Yes" at bounding box center [186, 372] width 23 height 16
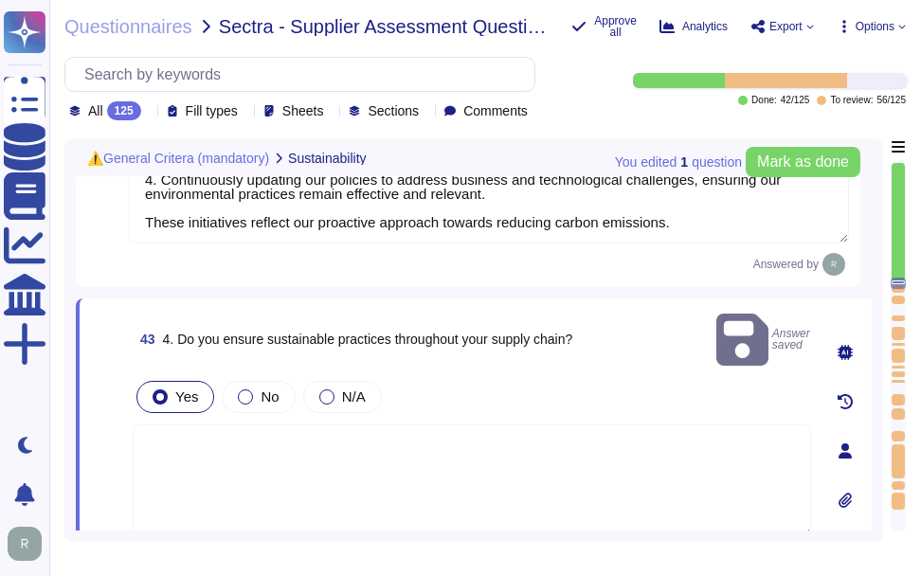
click at [235, 448] on textarea at bounding box center [472, 482] width 679 height 114
paste textarea "Yes, we are committed to ensuring sustainable practices throughout our supply c…"
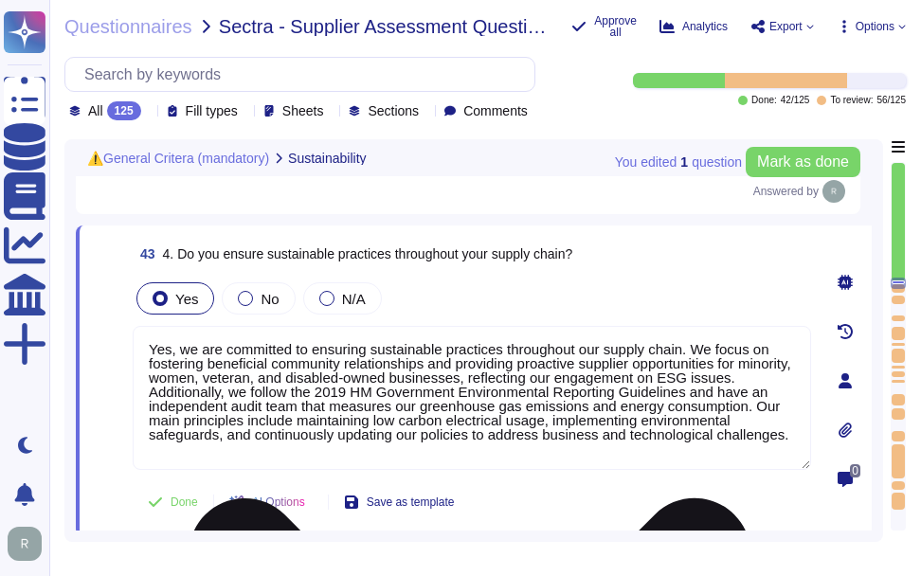
scroll to position [9368, 0]
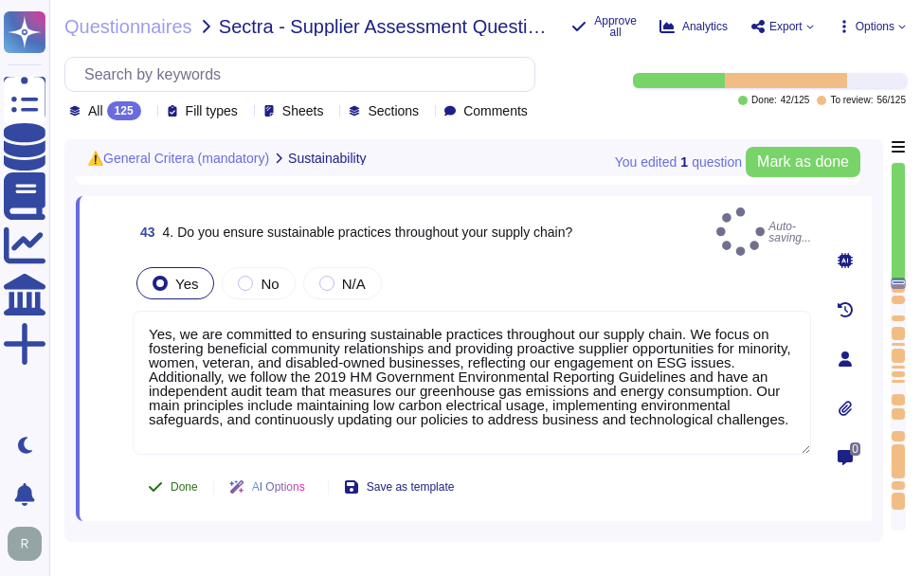
type textarea "Yes, we are committed to ensuring sustainable practices throughout our supply c…"
click at [192, 481] on span "Done" at bounding box center [184, 486] width 27 height 11
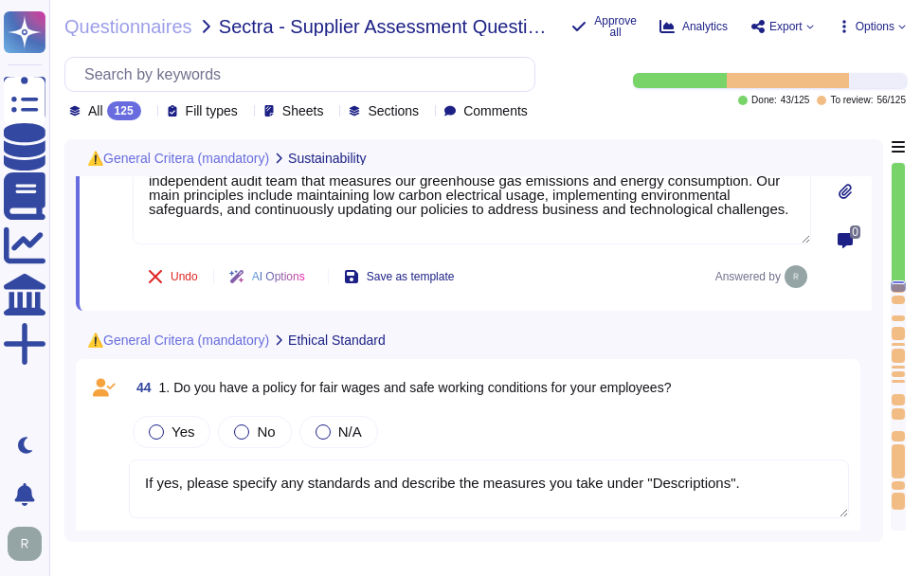
scroll to position [9653, 0]
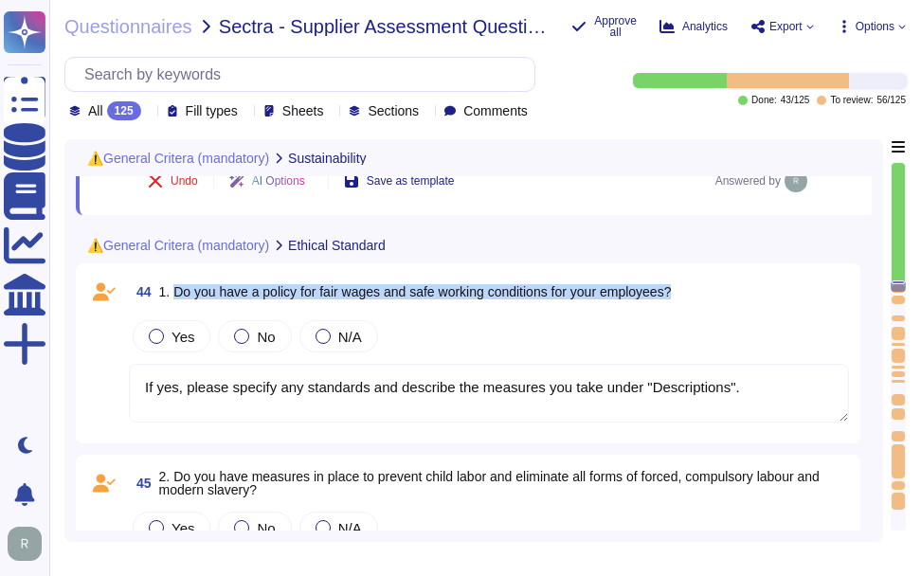
drag, startPoint x: 172, startPoint y: 293, endPoint x: 737, endPoint y: 301, distance: 565.9
click at [737, 301] on div "44 1. Do you have a policy for fair wages and safe working conditions for your …" at bounding box center [489, 292] width 720 height 34
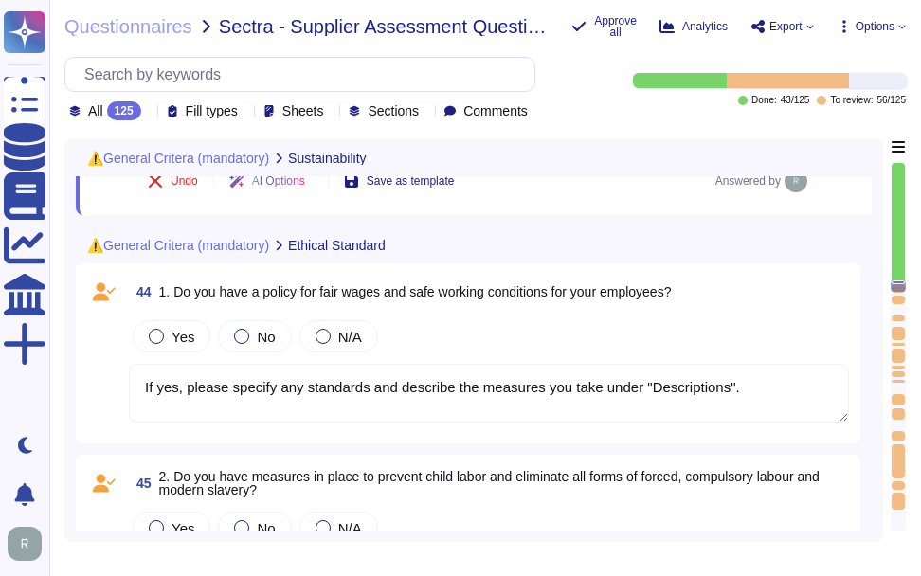
scroll to position [0, 0]
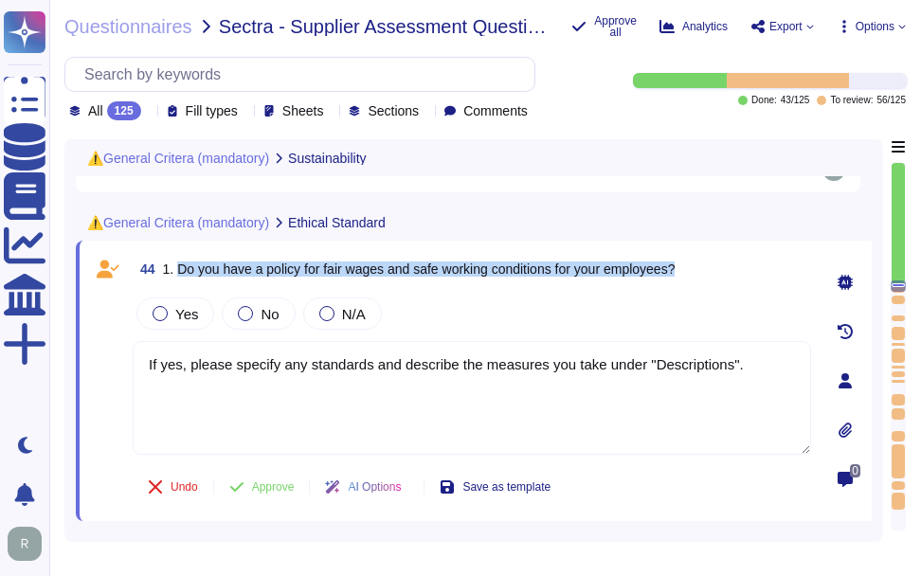
drag, startPoint x: 176, startPoint y: 274, endPoint x: 720, endPoint y: 274, distance: 544.1
click at [720, 274] on div "44 1. Do you have a policy for fair wages and safe working conditions for your …" at bounding box center [472, 269] width 679 height 34
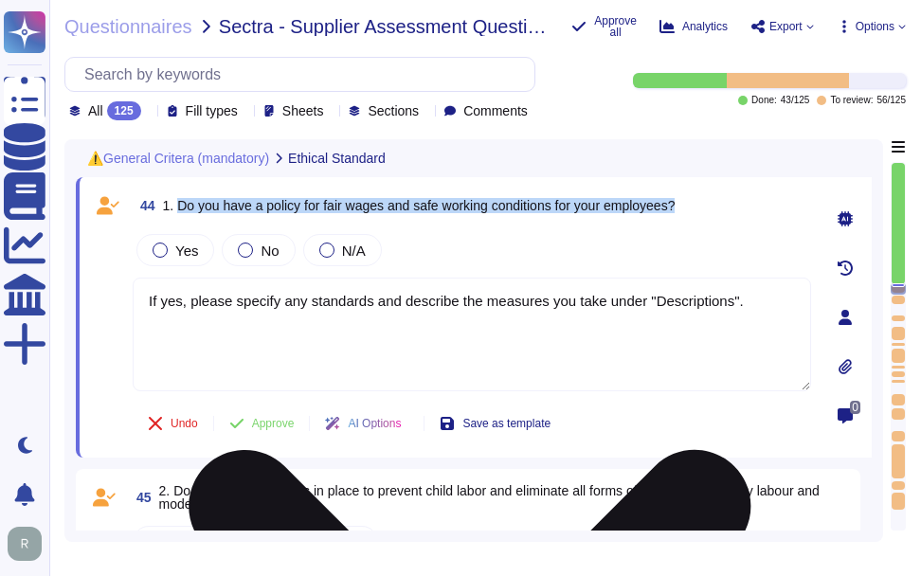
scroll to position [9747, 0]
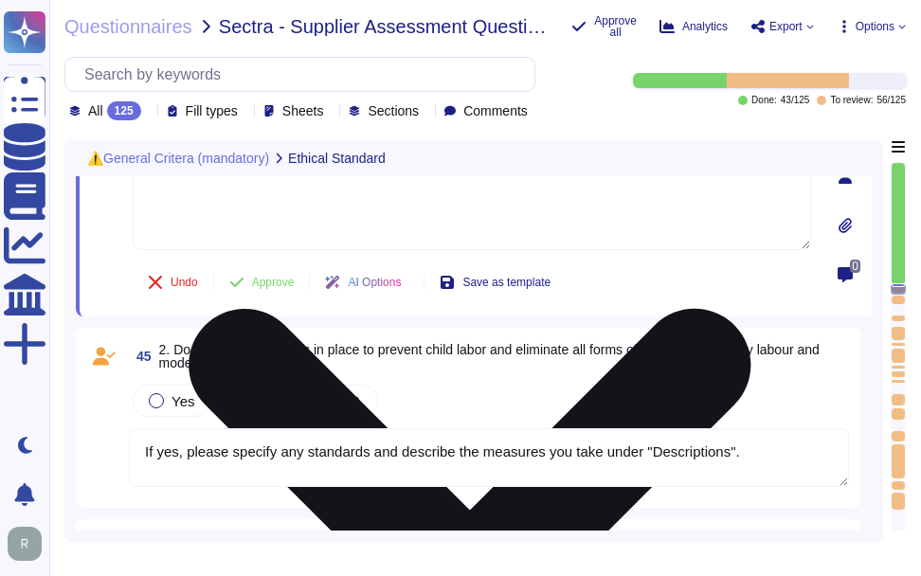
type textarea "If Yes, please specify what certifications you hold under "Details" and provide…"
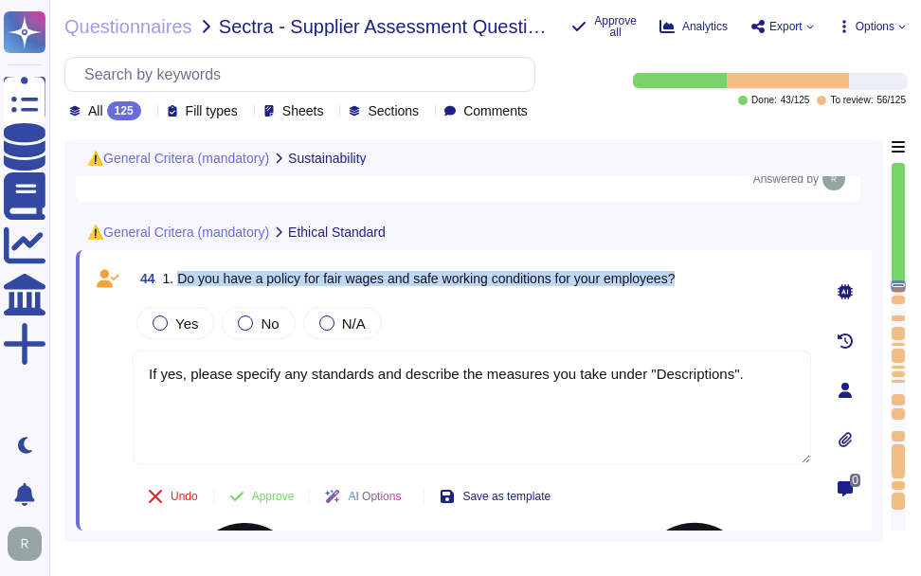
scroll to position [9638, 0]
type textarea "Yes, Sectigo has several measures in place to reduce our carbon footprint, incl…"
type textarea "Yes, we are committed to ensuring sustainable practices throughout our supply c…"
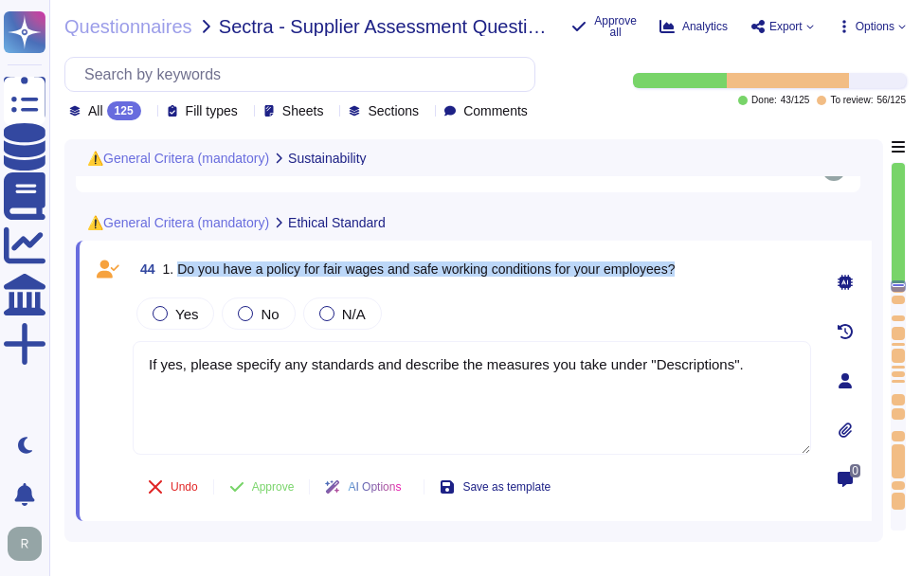
click at [221, 277] on span "1. Do you have a policy for fair wages and safe working conditions for your emp…" at bounding box center [419, 269] width 513 height 15
drag, startPoint x: 178, startPoint y: 277, endPoint x: 385, endPoint y: 276, distance: 206.6
click at [385, 276] on span "1. Do you have a policy for fair wages and safe working conditions for your emp…" at bounding box center [419, 269] width 513 height 15
drag, startPoint x: 418, startPoint y: 273, endPoint x: 687, endPoint y: 272, distance: 269.2
click at [687, 272] on div "44 1. Do you have a policy for fair wages and safe working conditions for your …" at bounding box center [472, 269] width 679 height 34
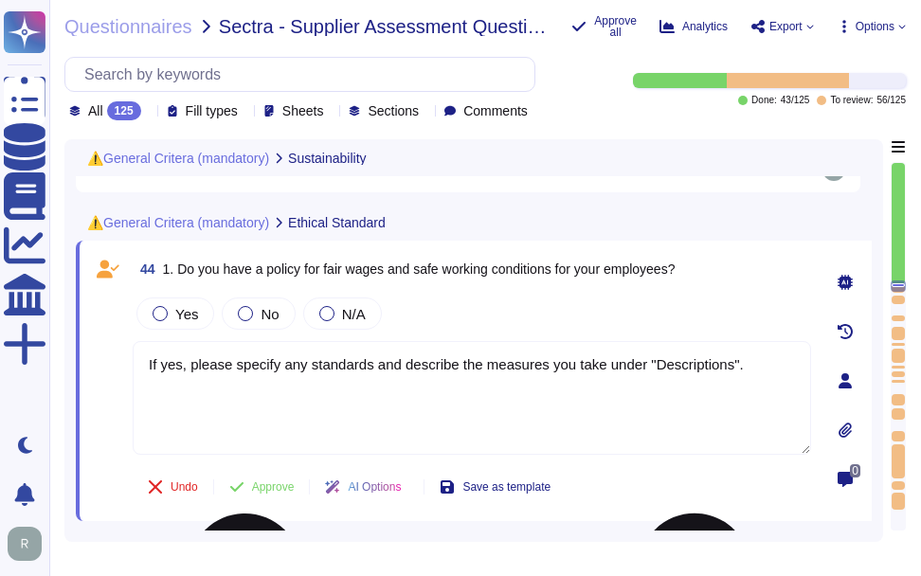
click at [351, 383] on textarea "If yes, please specify any standards and describe the measures you take under "…" at bounding box center [472, 398] width 679 height 114
paste textarea "Our company is committed to providing safe working conditions for all employees…"
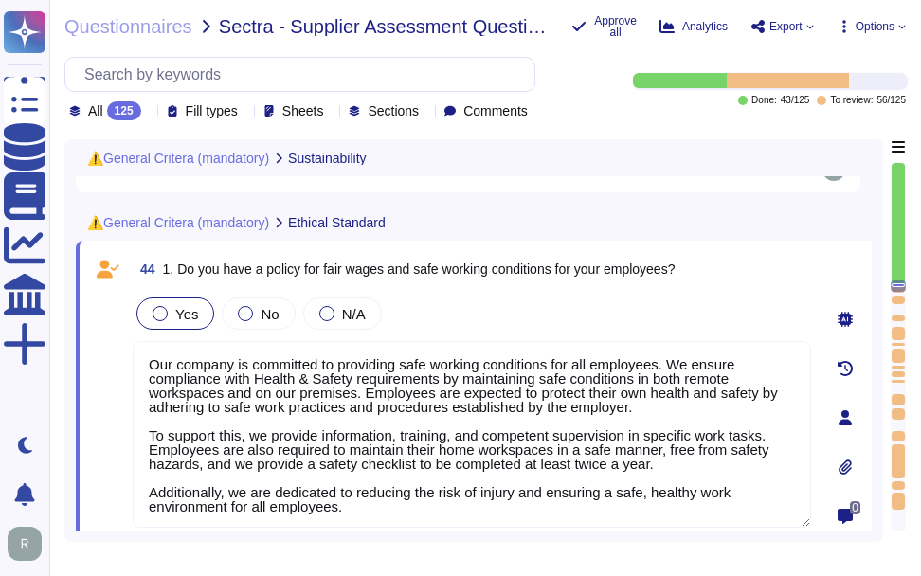
type textarea "Our company is committed to providing safe working conditions for all employees…"
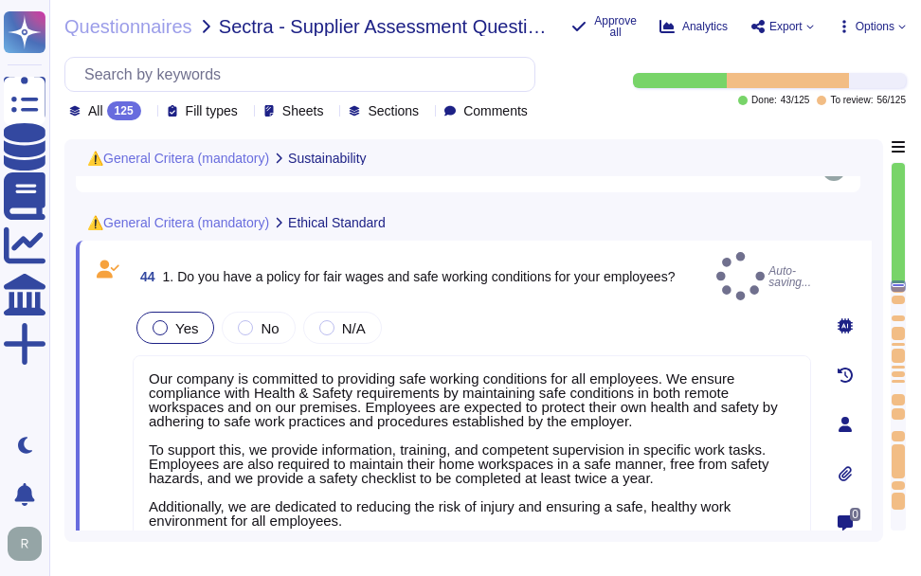
click at [189, 320] on span "Yes" at bounding box center [186, 328] width 23 height 16
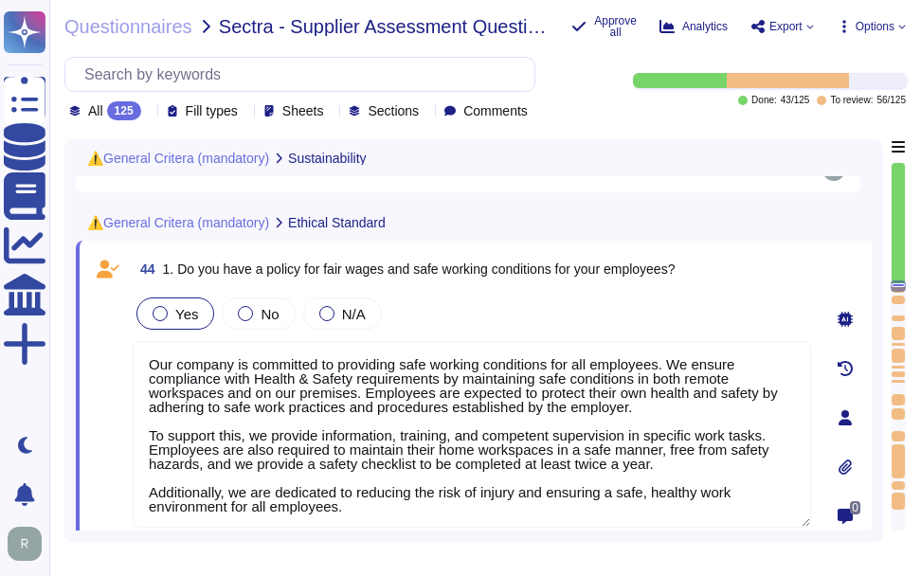
click at [195, 322] on span "Yes" at bounding box center [186, 314] width 23 height 16
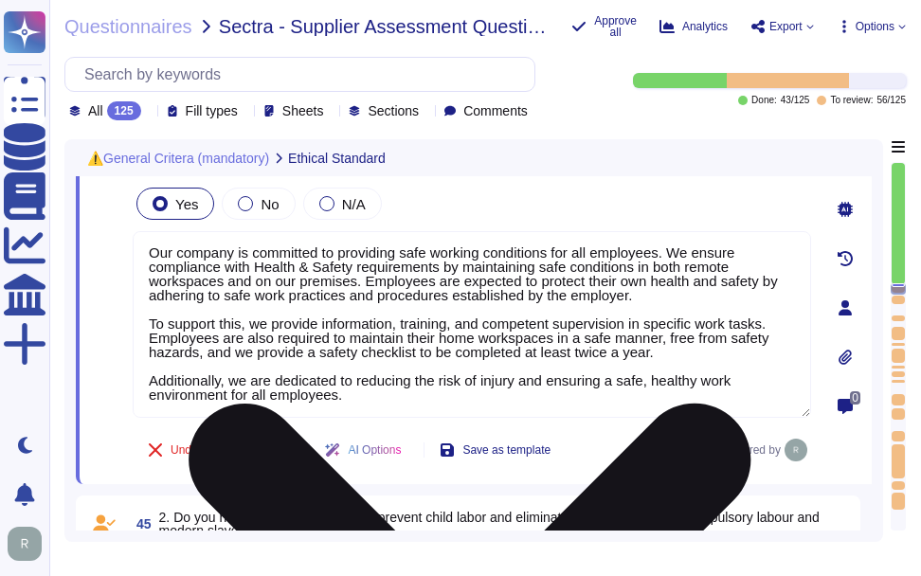
scroll to position [0, 0]
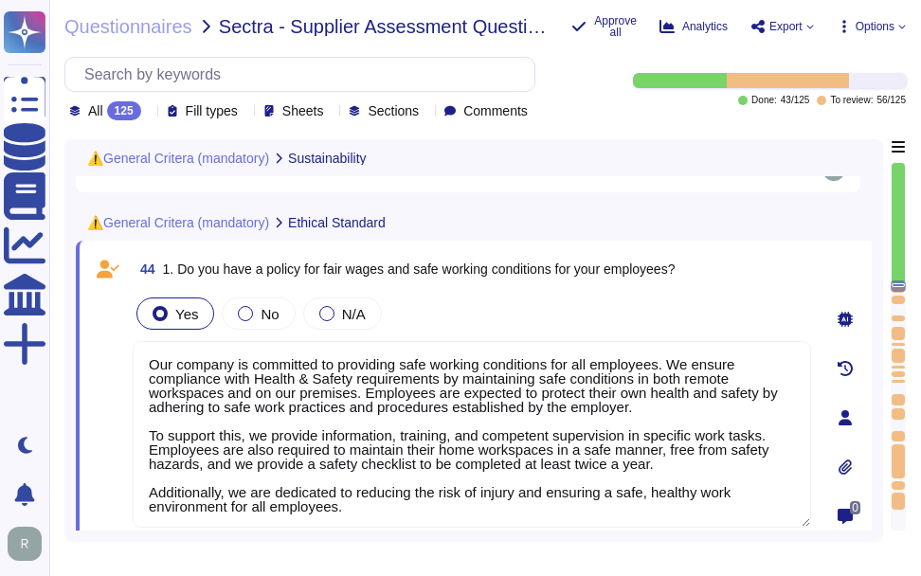
type textarea "Yes, Sectigo has several measures in place to reduce our carbon footprint, incl…"
type textarea "Yes, we are committed to ensuring sustainable practices throughout our supply c…"
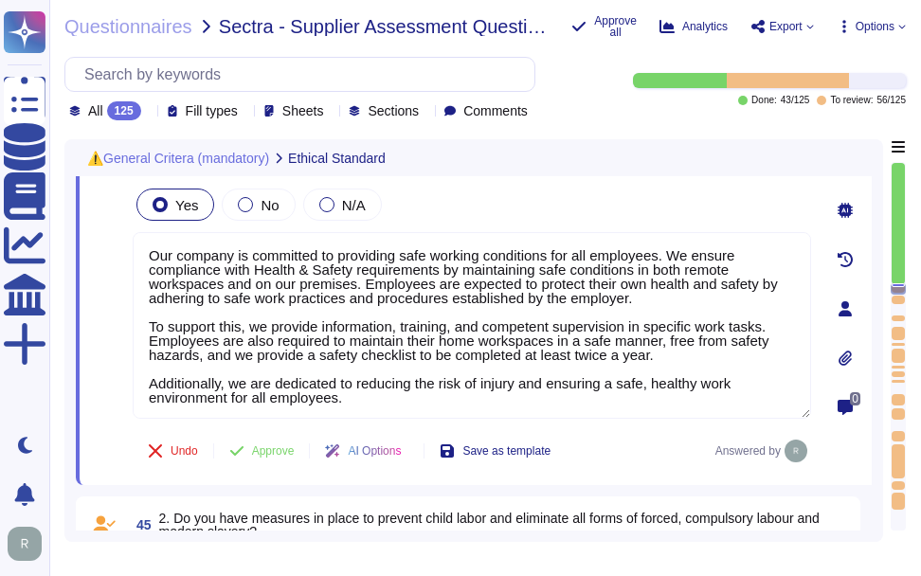
scroll to position [9733, 0]
click at [273, 452] on span "Approve" at bounding box center [273, 450] width 43 height 11
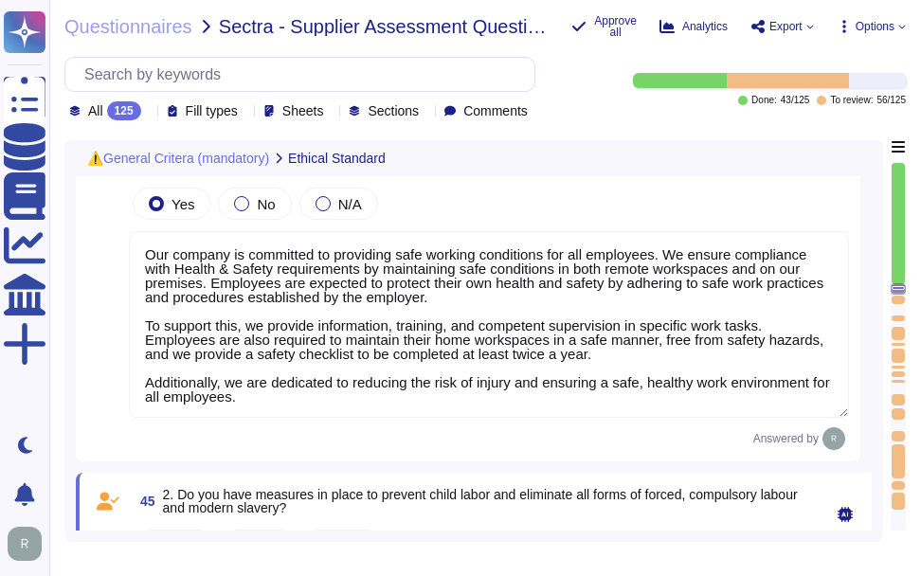
type textarea "If Yes, please specify what certifications you hold under "Details" and provide…"
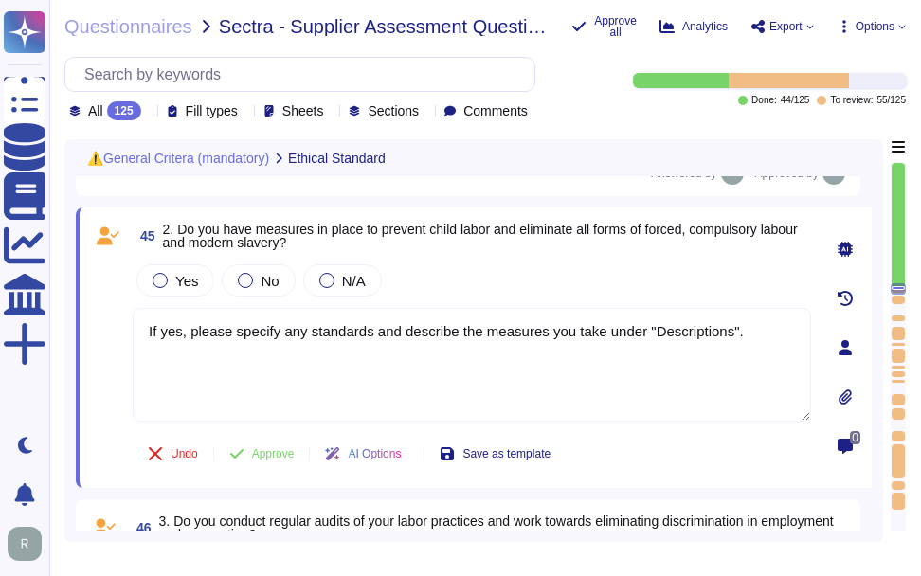
scroll to position [10022, 0]
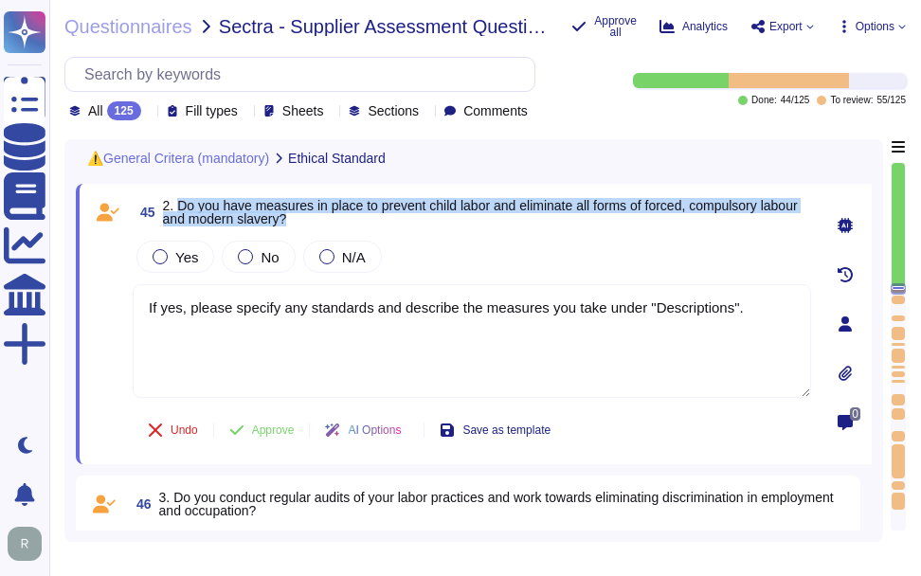
drag, startPoint x: 179, startPoint y: 209, endPoint x: 337, endPoint y: 219, distance: 158.6
click at [337, 219] on span "2. Do you have measures in place to prevent child labor and eliminate all forms…" at bounding box center [487, 212] width 648 height 27
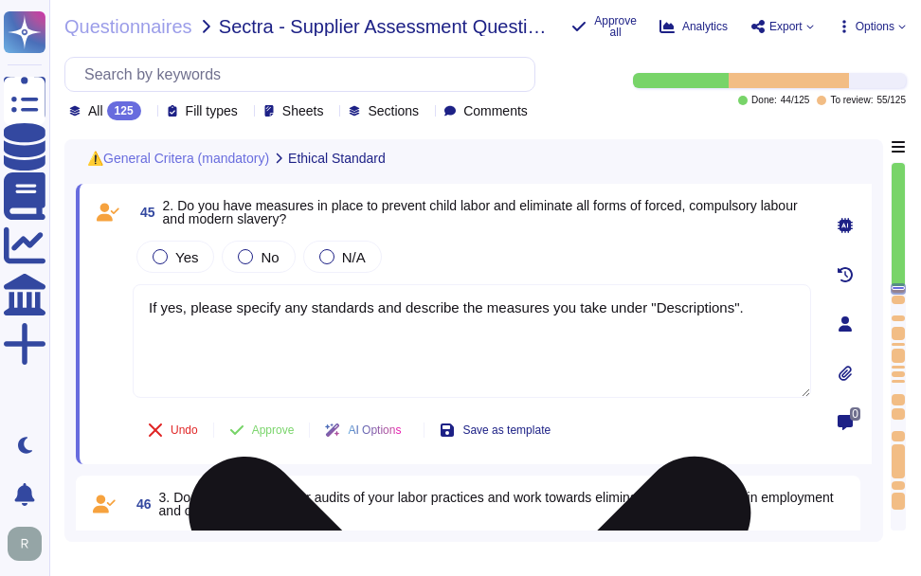
click at [508, 309] on textarea "If yes, please specify any standards and describe the measures you take under "…" at bounding box center [472, 341] width 679 height 114
paste textarea "Yes, we have documented policies and procedures in place that address the preve…"
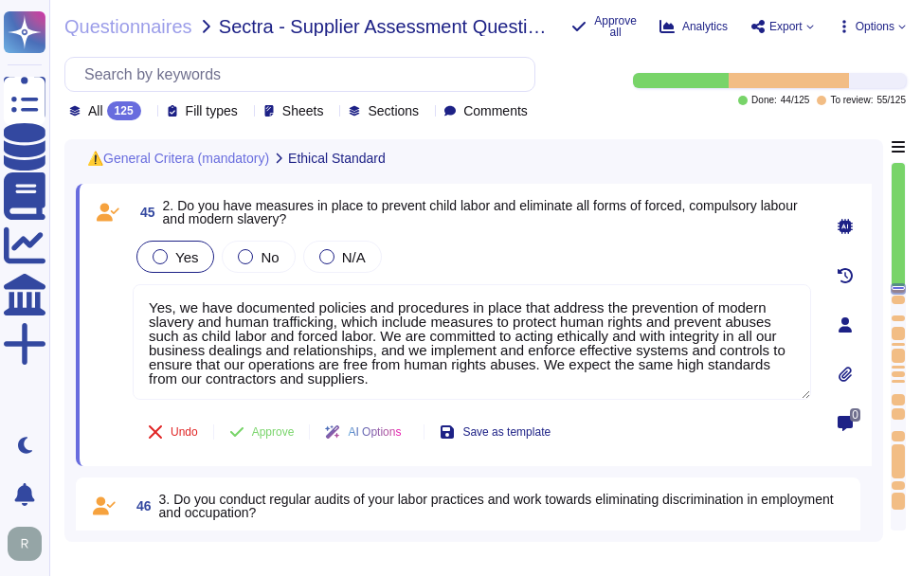
type textarea "Yes, we have documented policies and procedures in place that address the preve…"
click at [197, 260] on div "Yes" at bounding box center [175, 257] width 78 height 32
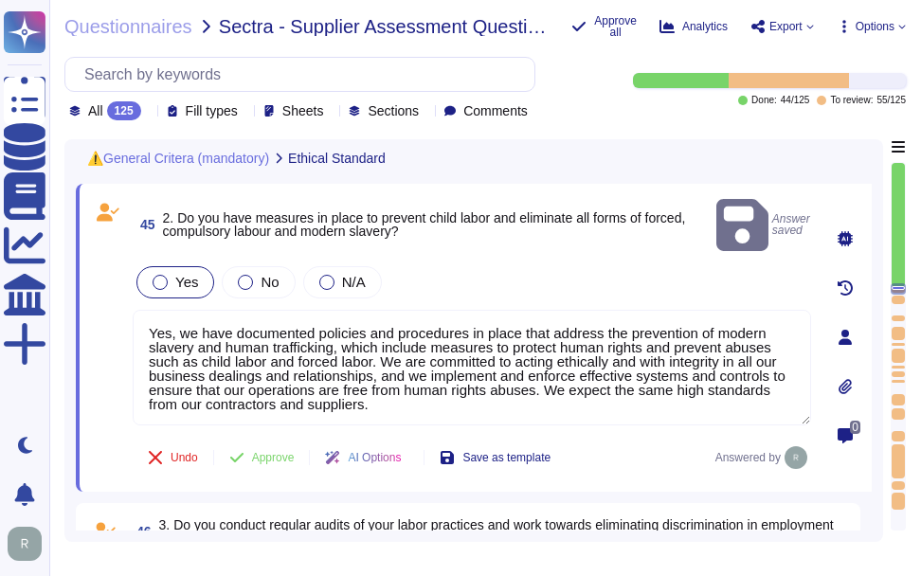
click at [171, 275] on label "Yes" at bounding box center [175, 282] width 45 height 15
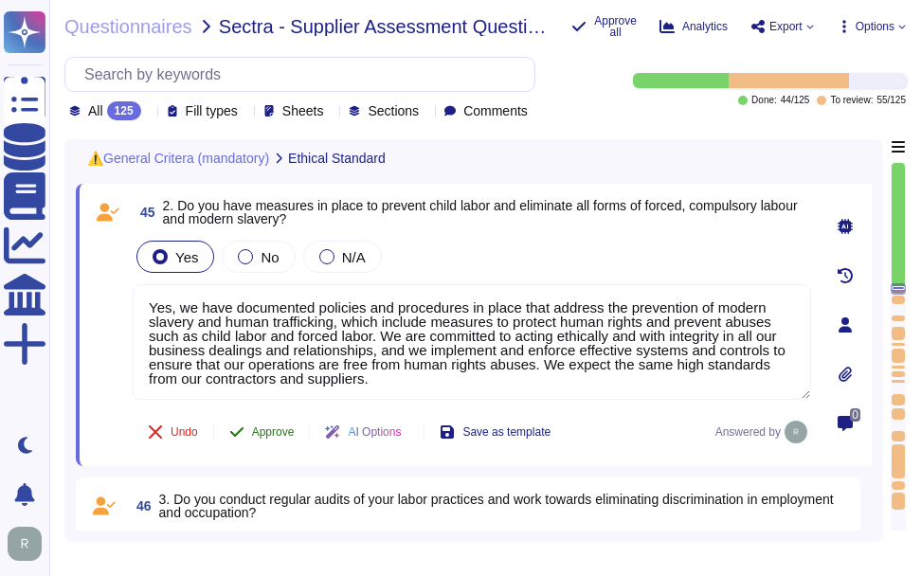
click at [287, 431] on span "Approve" at bounding box center [273, 432] width 43 height 11
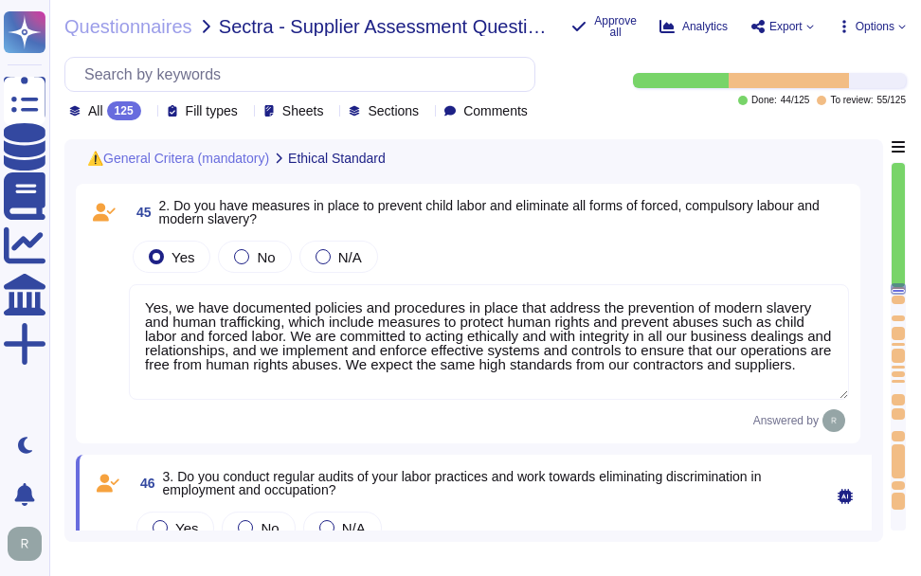
type textarea "If yes, please provide further information"
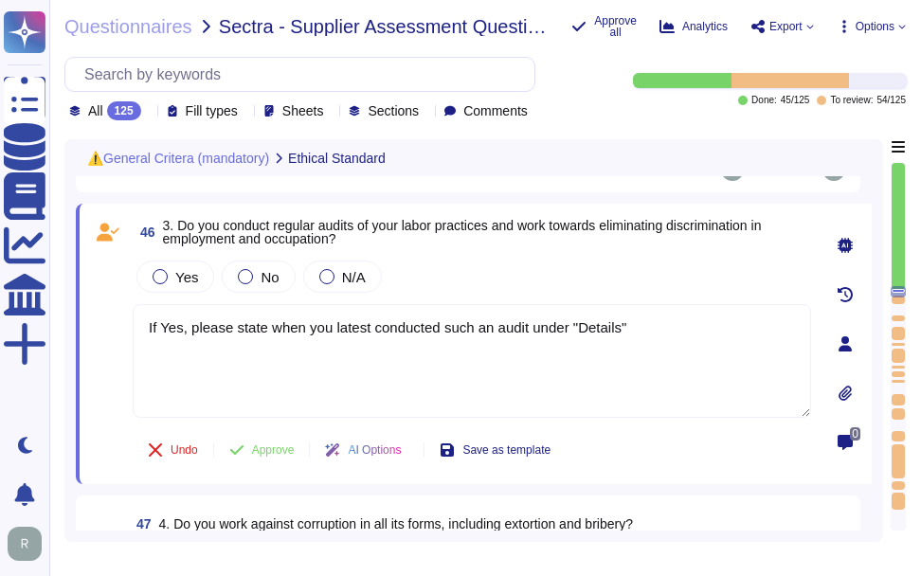
scroll to position [10286, 0]
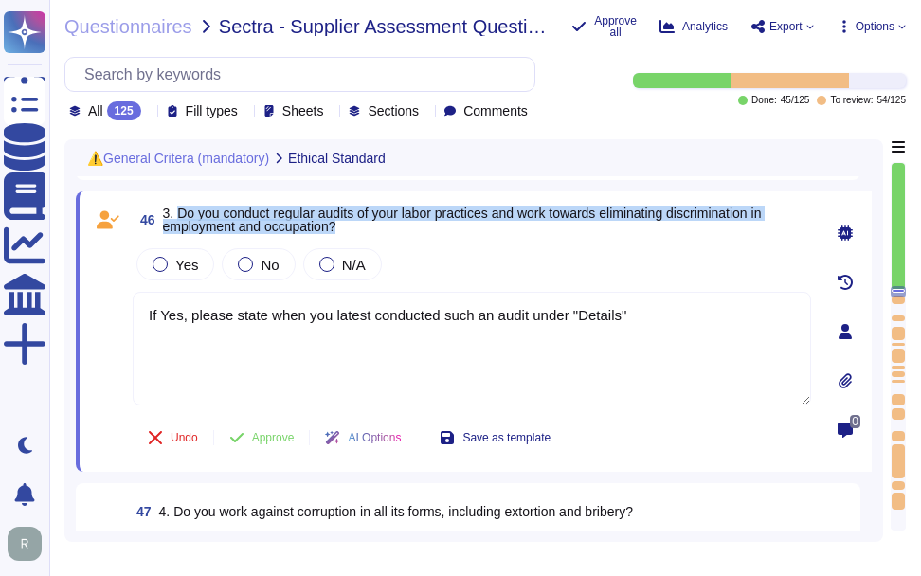
drag, startPoint x: 178, startPoint y: 224, endPoint x: 366, endPoint y: 232, distance: 187.9
click at [366, 232] on span "3. Do you conduct regular audits of your labor practices and work towards elimi…" at bounding box center [487, 220] width 648 height 27
click at [213, 223] on span "3. Do you conduct regular audits of your labor practices and work towards elimi…" at bounding box center [462, 220] width 599 height 28
drag, startPoint x: 179, startPoint y: 218, endPoint x: 356, endPoint y: 231, distance: 177.7
click at [356, 231] on span "3. Do you conduct regular audits of your labor practices and work towards elimi…" at bounding box center [487, 220] width 648 height 27
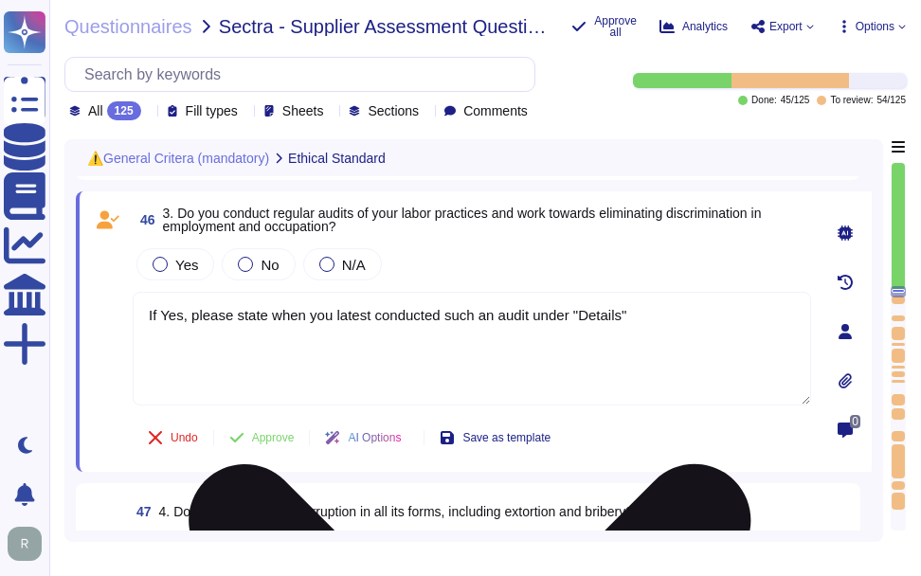
click at [541, 335] on textarea "If Yes, please state when you latest conducted such an audit under "Details"" at bounding box center [472, 349] width 679 height 114
paste textarea "We undergo extensive internal audits year-round as a WebTrust audited public CA…"
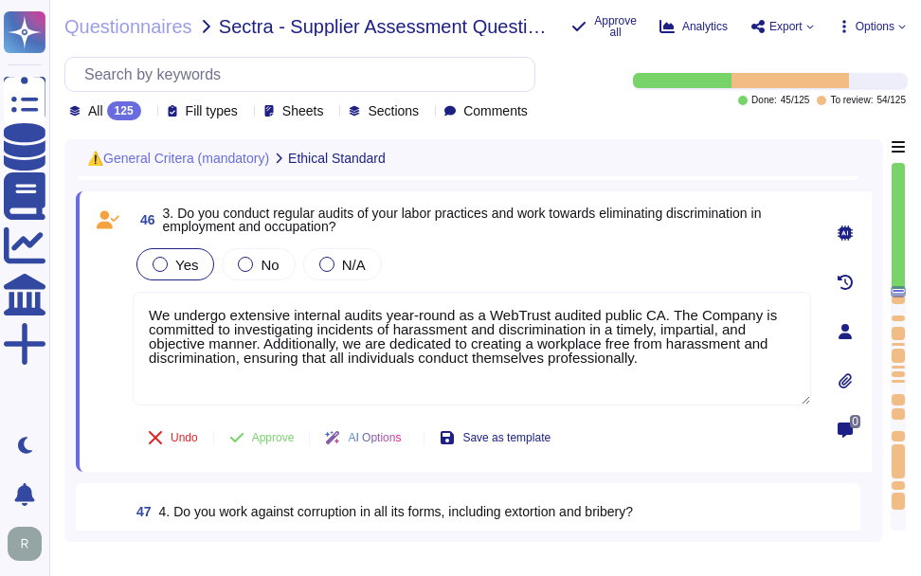
type textarea "We undergo extensive internal audits year-round as a WebTrust audited public CA…"
click at [164, 272] on div at bounding box center [160, 264] width 15 height 15
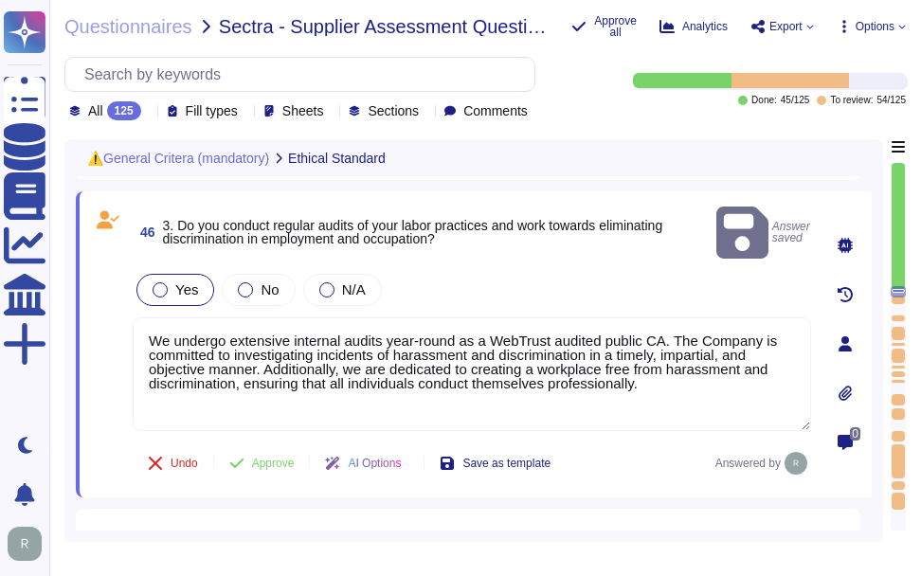
click at [180, 282] on span "Yes" at bounding box center [186, 290] width 23 height 16
click at [292, 458] on span "Approve" at bounding box center [273, 463] width 43 height 11
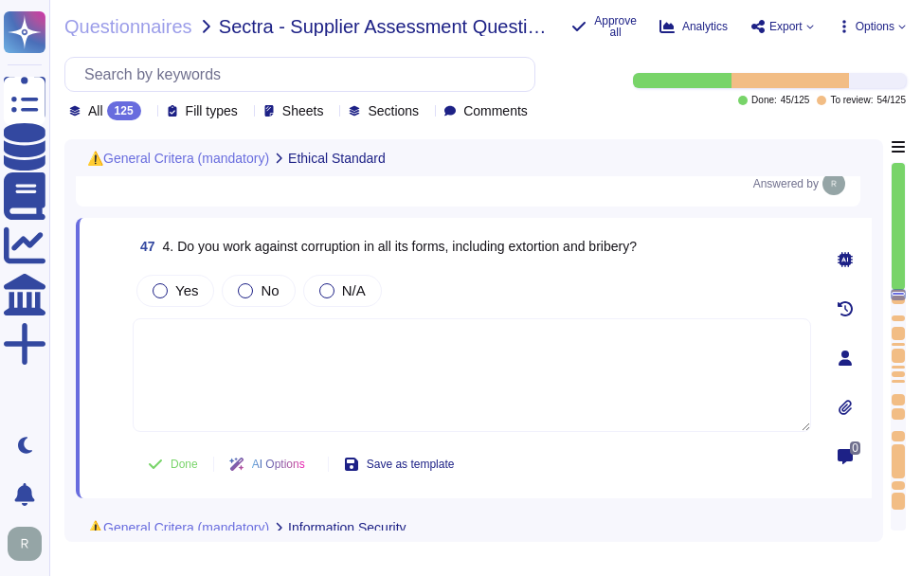
type textarea "If Yes, describe wht measures you have in place under "Details""
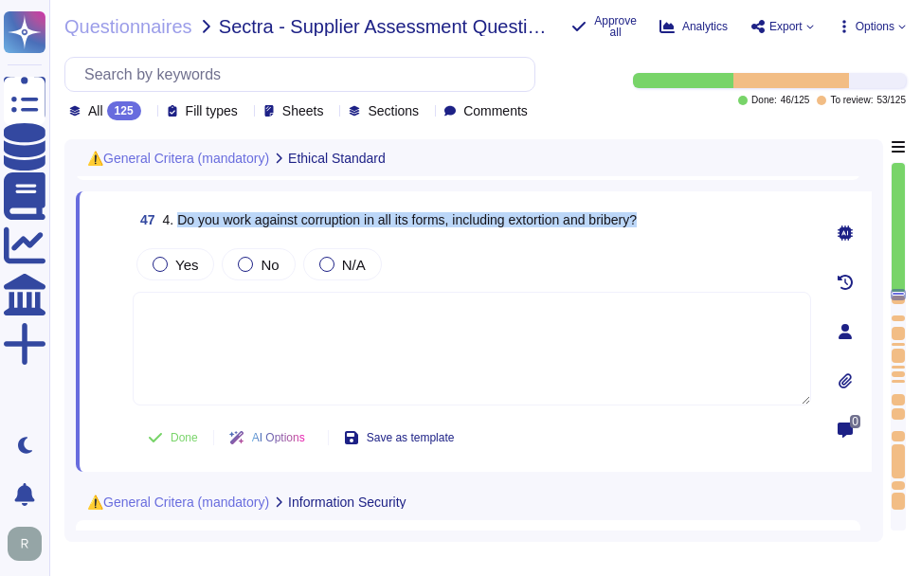
drag, startPoint x: 179, startPoint y: 227, endPoint x: 676, endPoint y: 225, distance: 496.7
click at [676, 225] on div "47 4. Do you work against corruption in all its forms, including extortion and …" at bounding box center [472, 220] width 679 height 34
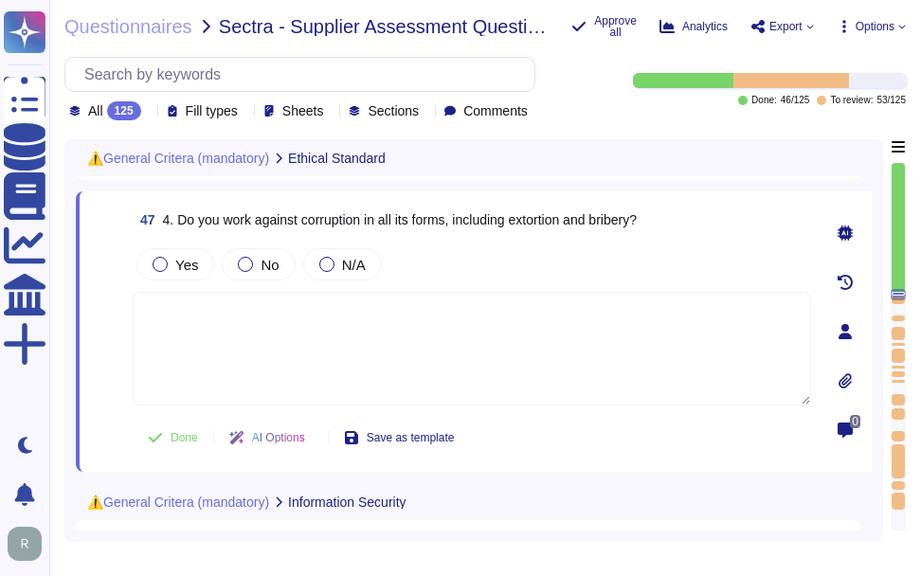
click at [452, 339] on textarea at bounding box center [472, 349] width 679 height 114
paste textarea "Yes, we have a compliance program and a set of policies and procedures in place…"
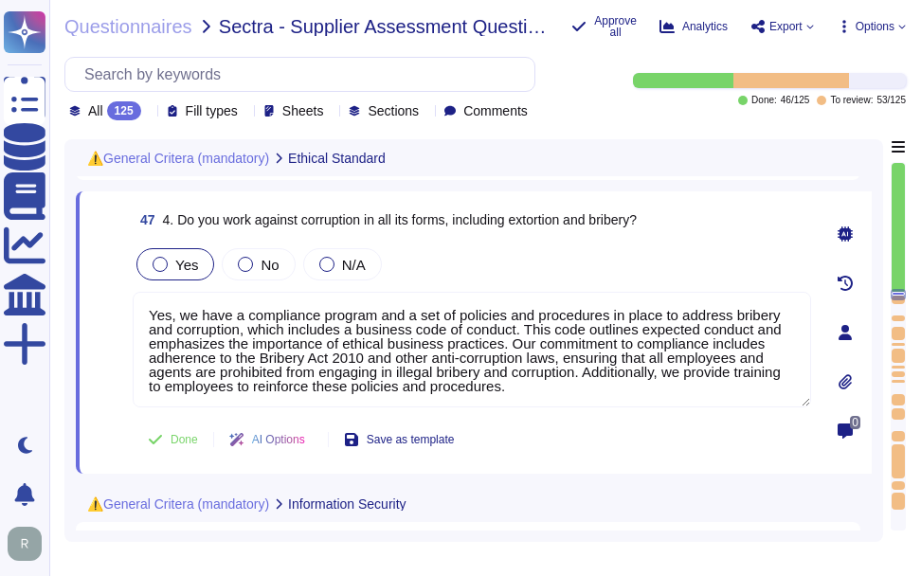
type textarea "Yes, we have a compliance program and a set of policies and procedures in place…"
click at [195, 269] on span "Yes" at bounding box center [186, 265] width 23 height 16
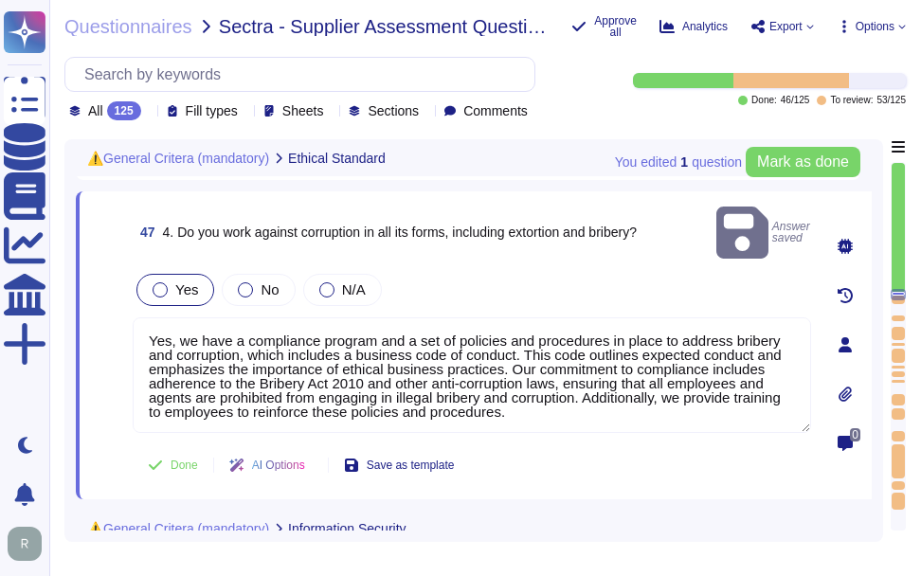
click at [186, 282] on span "Yes" at bounding box center [186, 290] width 23 height 16
click at [181, 460] on span "Done" at bounding box center [184, 465] width 27 height 11
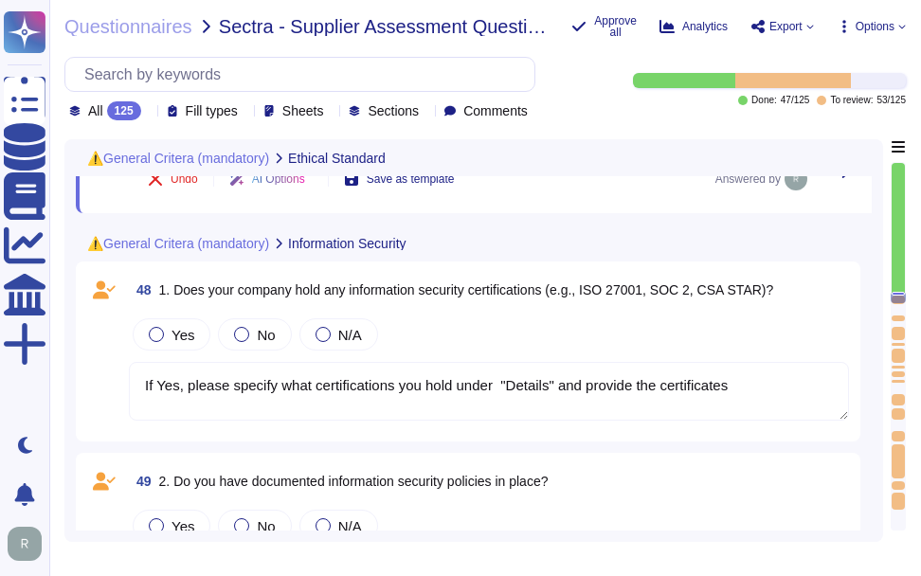
scroll to position [10830, 0]
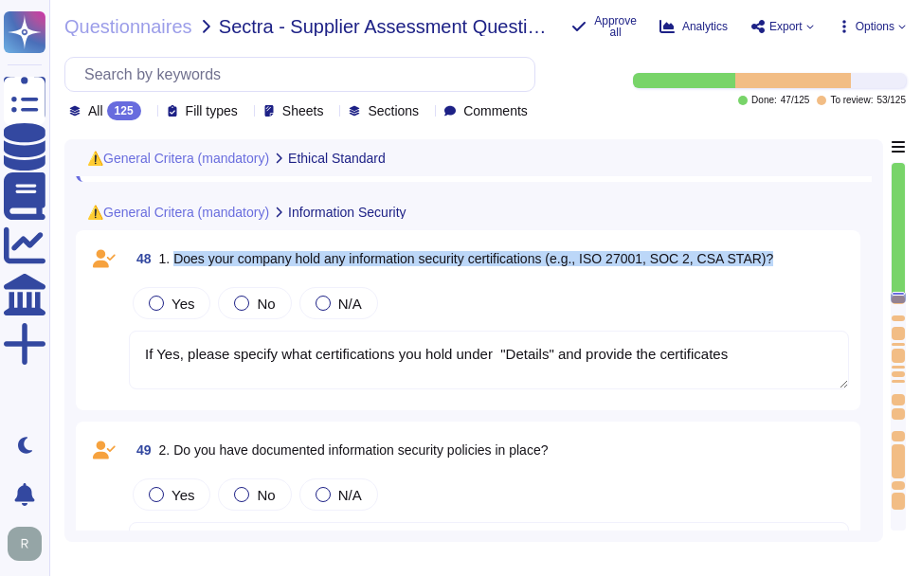
drag, startPoint x: 173, startPoint y: 261, endPoint x: 784, endPoint y: 259, distance: 610.4
click at [784, 259] on div "48 1. Does your company hold any information security certifications (e.g., ISO…" at bounding box center [489, 259] width 720 height 34
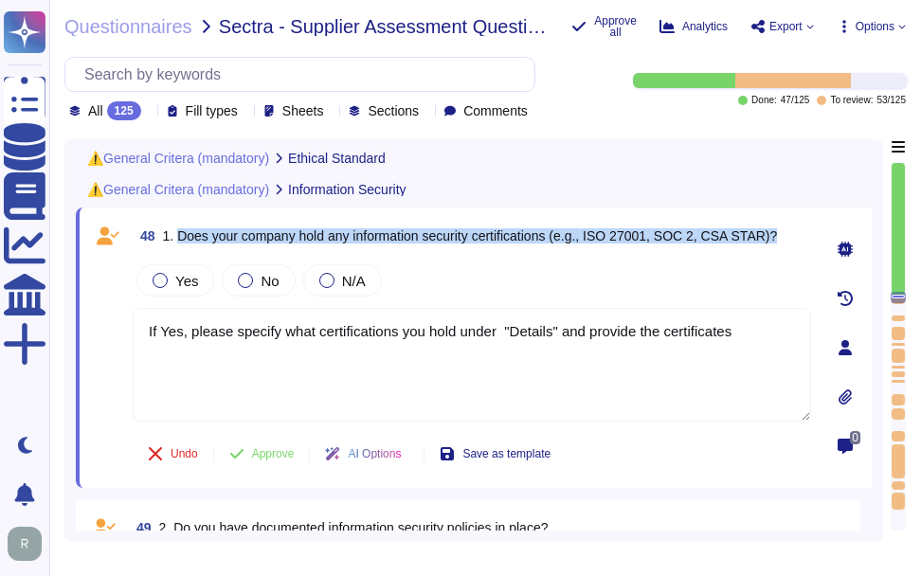
drag, startPoint x: 177, startPoint y: 242, endPoint x: 801, endPoint y: 235, distance: 623.7
click at [801, 235] on div "48 1. Does your company hold any information security certifications (e.g., ISO…" at bounding box center [472, 236] width 679 height 34
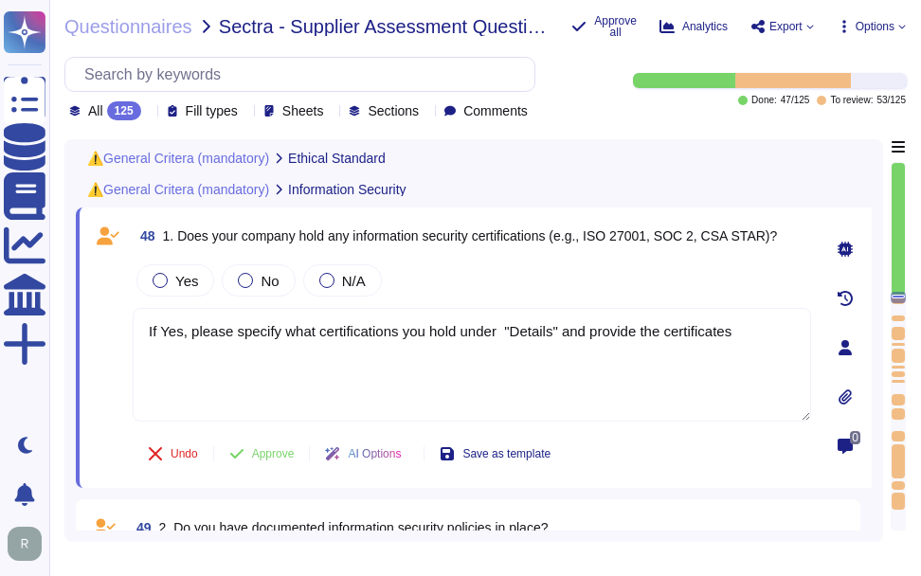
click at [149, 113] on icon at bounding box center [149, 113] width 0 height 0
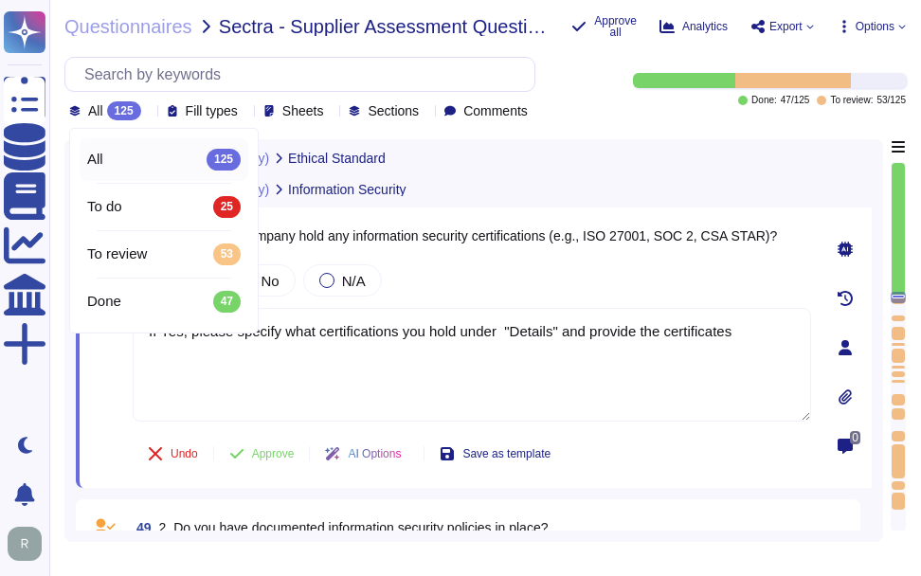
click at [149, 113] on icon at bounding box center [149, 113] width 0 height 0
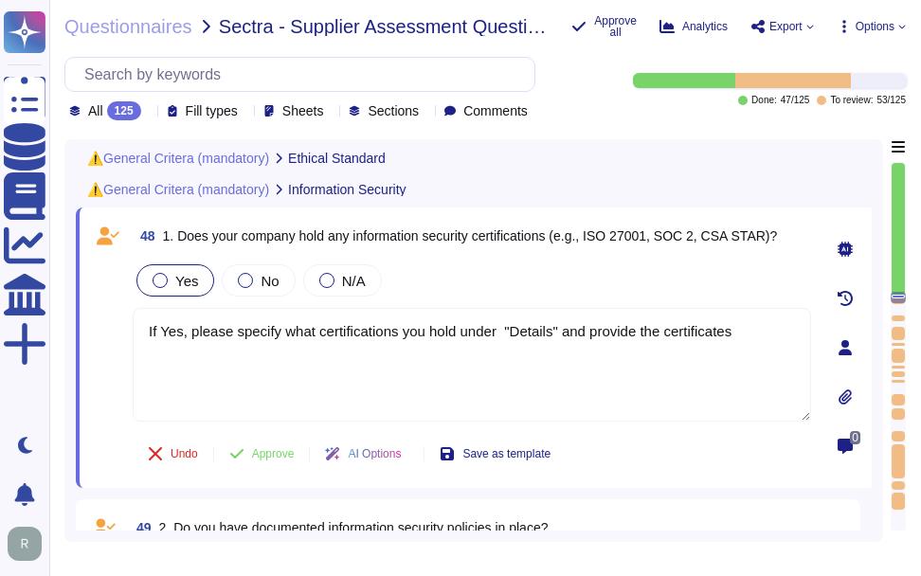
click at [179, 289] on span "Yes" at bounding box center [186, 281] width 23 height 16
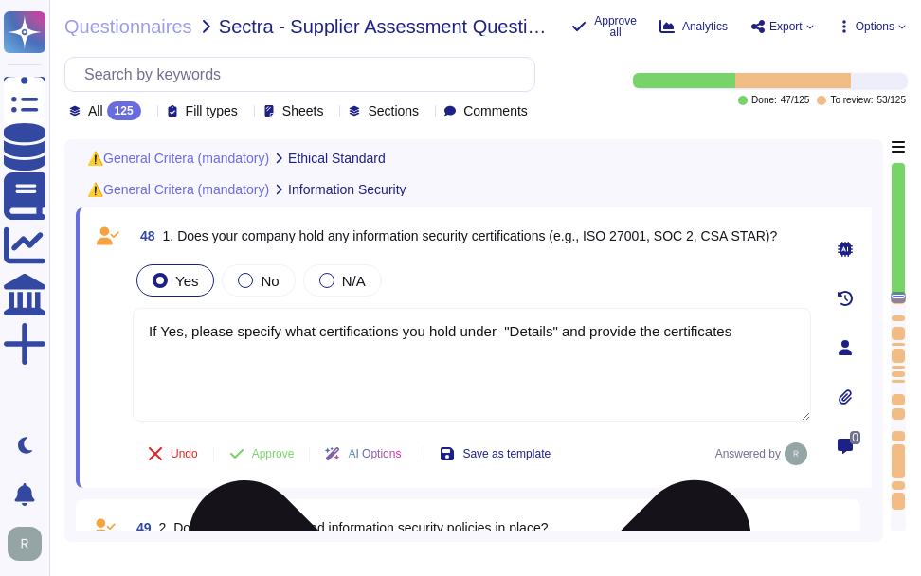
drag, startPoint x: 758, startPoint y: 344, endPoint x: 139, endPoint y: 338, distance: 619.0
click at [139, 338] on textarea "If Yes, please specify what certifications you hold under "Details" and provide…" at bounding box center [472, 365] width 679 height 114
paste textarea "Yes, our organization holds the following information security certifications: …"
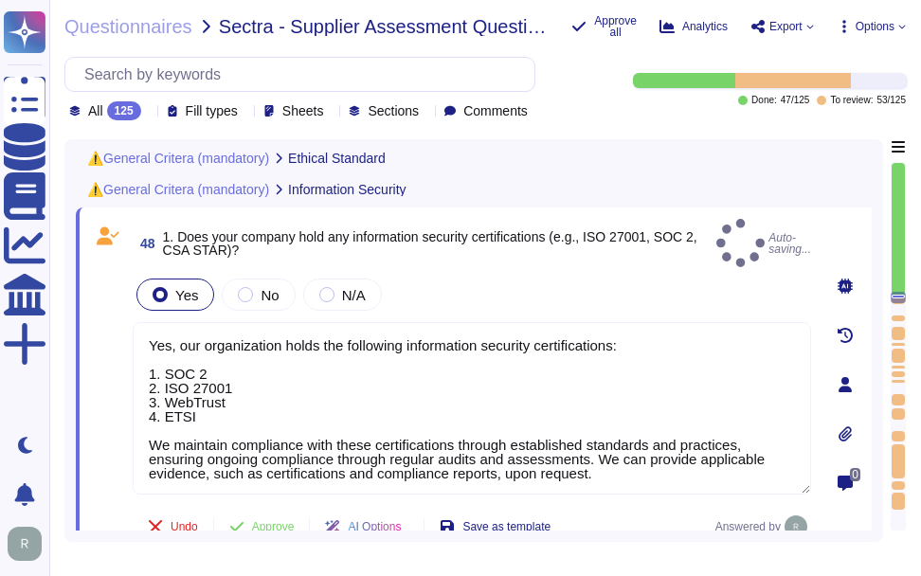
type textarea "Yes, our organization holds the following information security certifications: …"
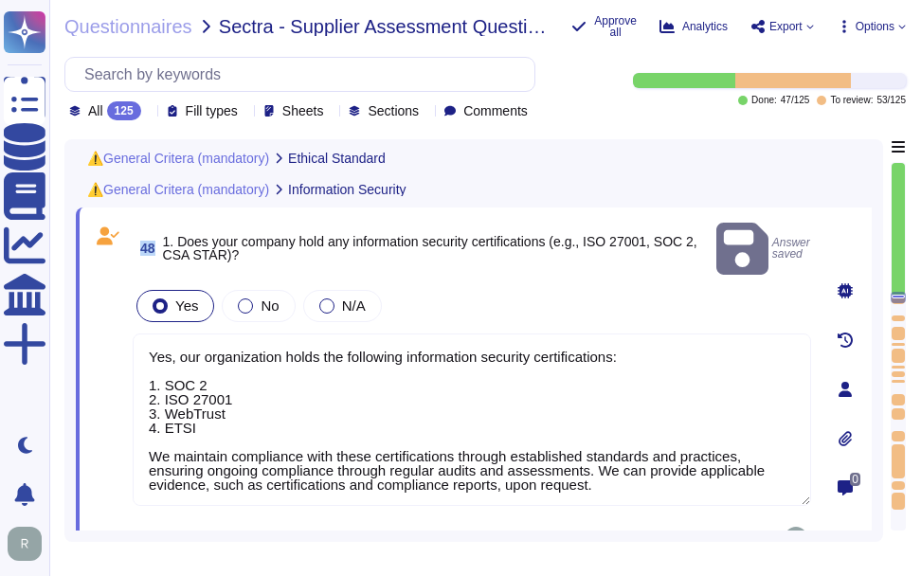
drag, startPoint x: 142, startPoint y: 240, endPoint x: 160, endPoint y: 242, distance: 18.1
click at [160, 242] on span "48 1. Does your company hold any information security certifications (e.g., ISO…" at bounding box center [421, 248] width 576 height 34
copy span "48"
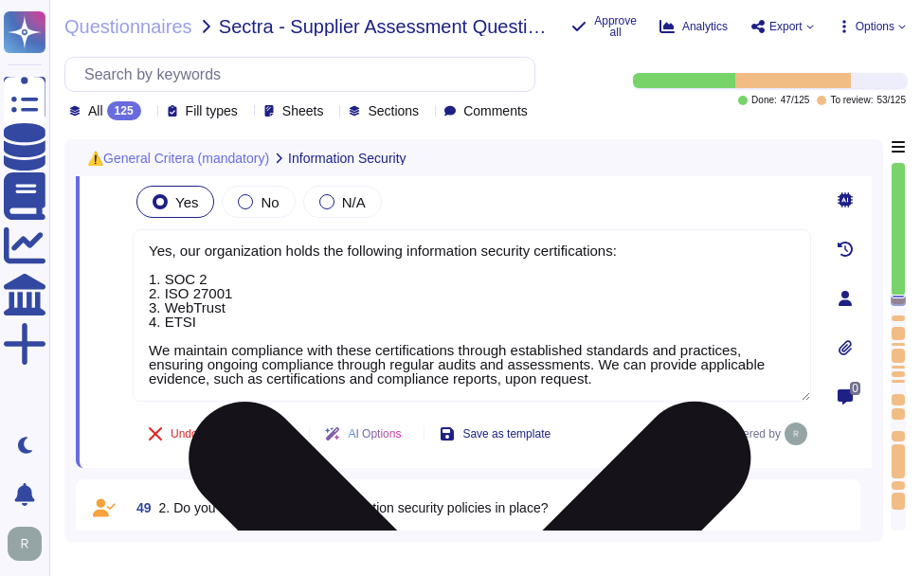
scroll to position [10925, 0]
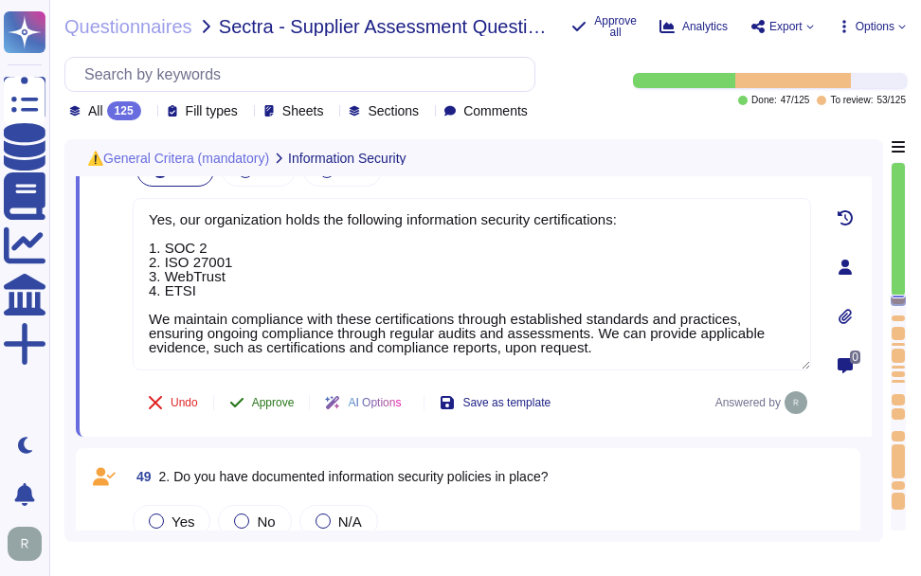
click at [286, 397] on span "Approve" at bounding box center [273, 402] width 43 height 11
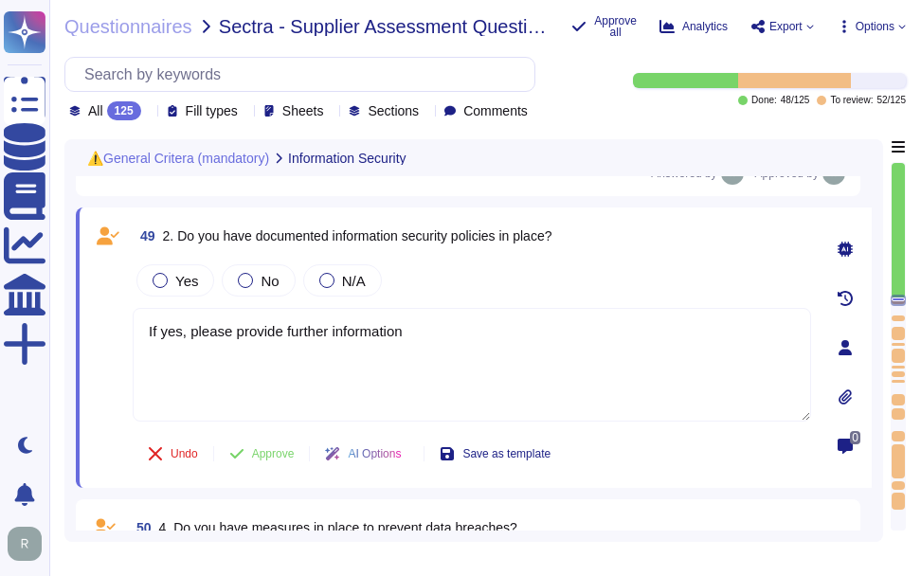
scroll to position [11166, 0]
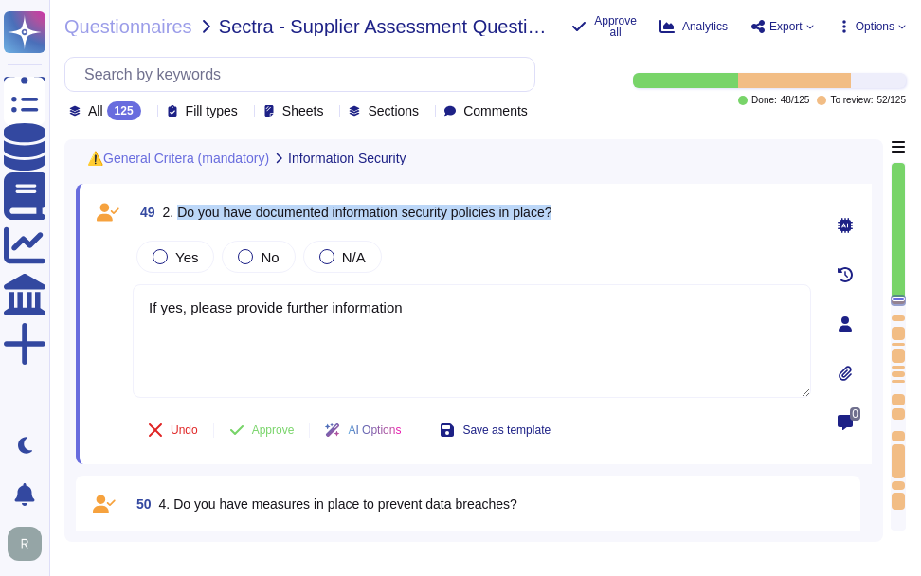
drag, startPoint x: 179, startPoint y: 214, endPoint x: 579, endPoint y: 224, distance: 400.1
click at [579, 224] on div "49 2. Do you have documented information security policies in place?" at bounding box center [472, 212] width 679 height 34
drag, startPoint x: 491, startPoint y: 314, endPoint x: 130, endPoint y: 306, distance: 361.2
click at [123, 304] on div "49 2. Do you have documented information security policies in place? Yes No N/A…" at bounding box center [451, 324] width 720 height 258
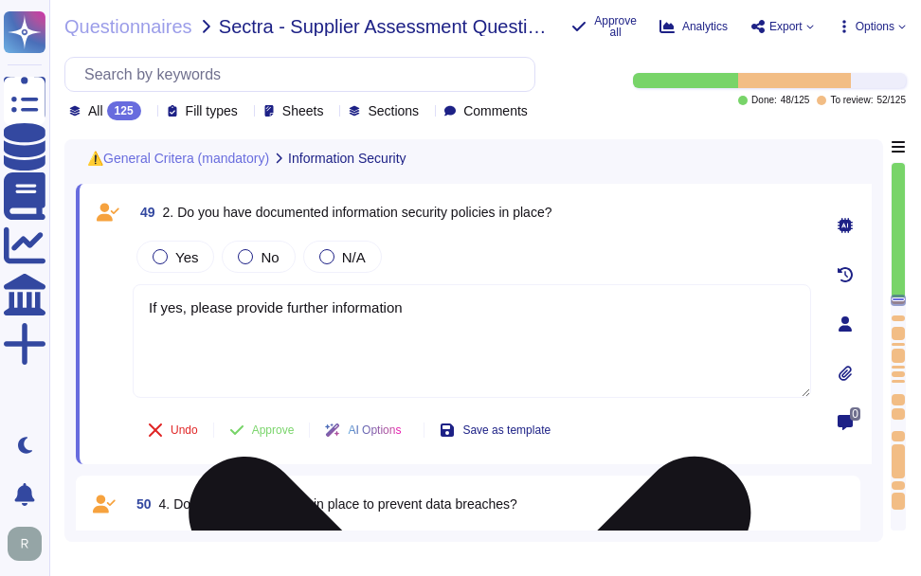
paste textarea "Yes, we have documented information security policies that have been approved b…"
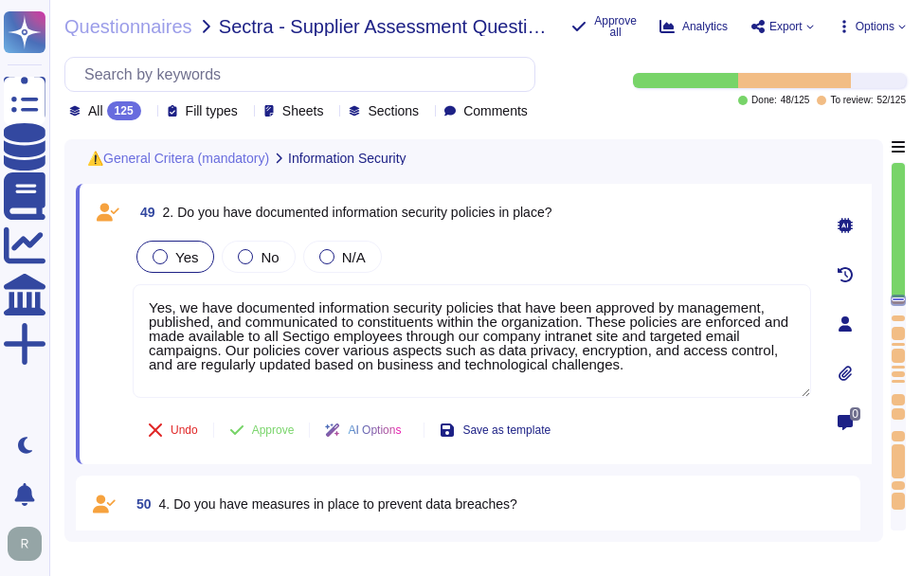
type textarea "Yes, we have documented information security policies that have been approved b…"
click at [191, 259] on span "Yes" at bounding box center [186, 257] width 23 height 16
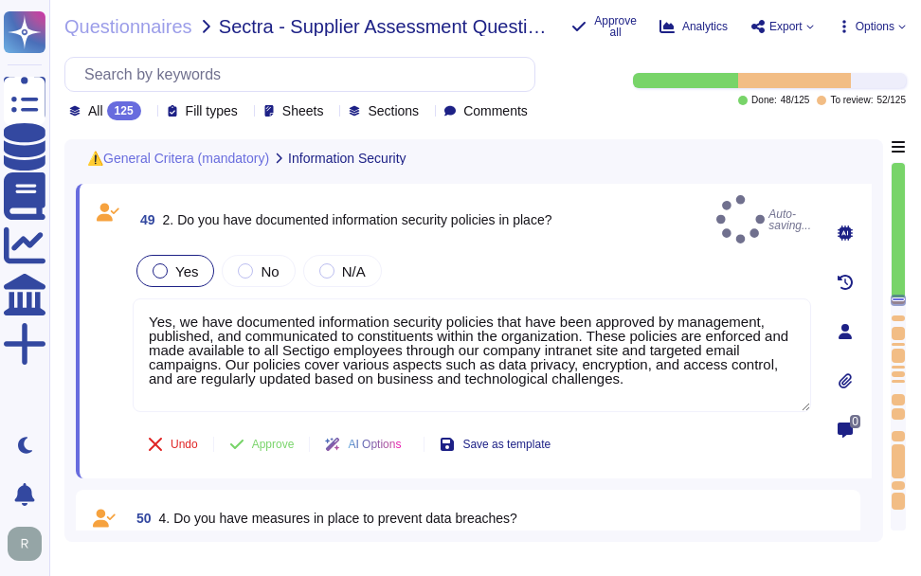
click at [180, 263] on span "Yes" at bounding box center [186, 271] width 23 height 16
click at [182, 263] on span "Yes" at bounding box center [186, 271] width 23 height 16
click at [196, 263] on div "Yes" at bounding box center [175, 271] width 78 height 32
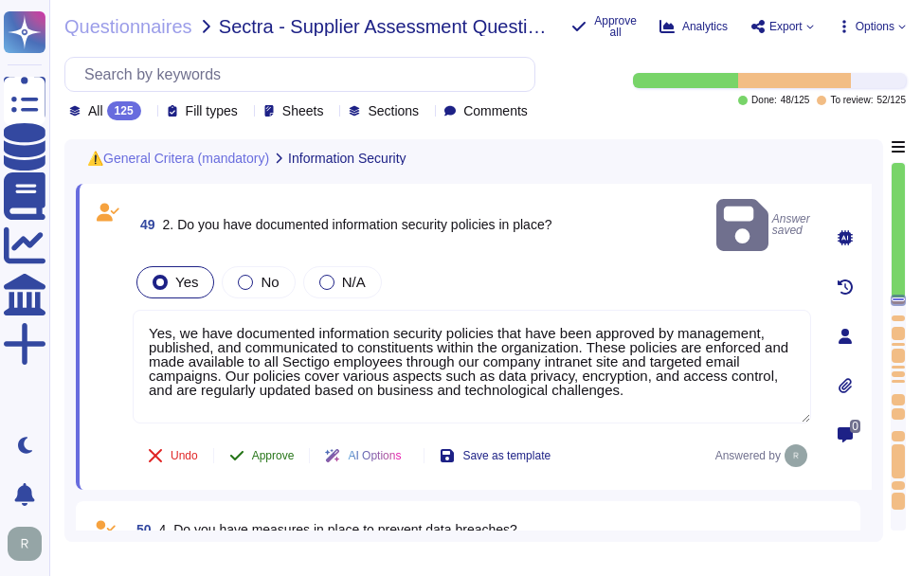
click at [268, 437] on button "Approve" at bounding box center [262, 456] width 96 height 38
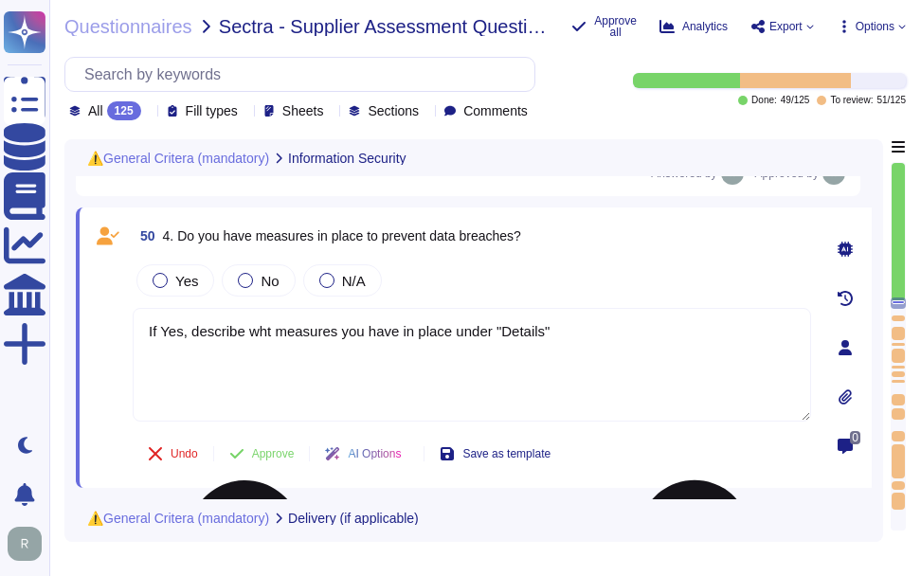
scroll to position [11422, 0]
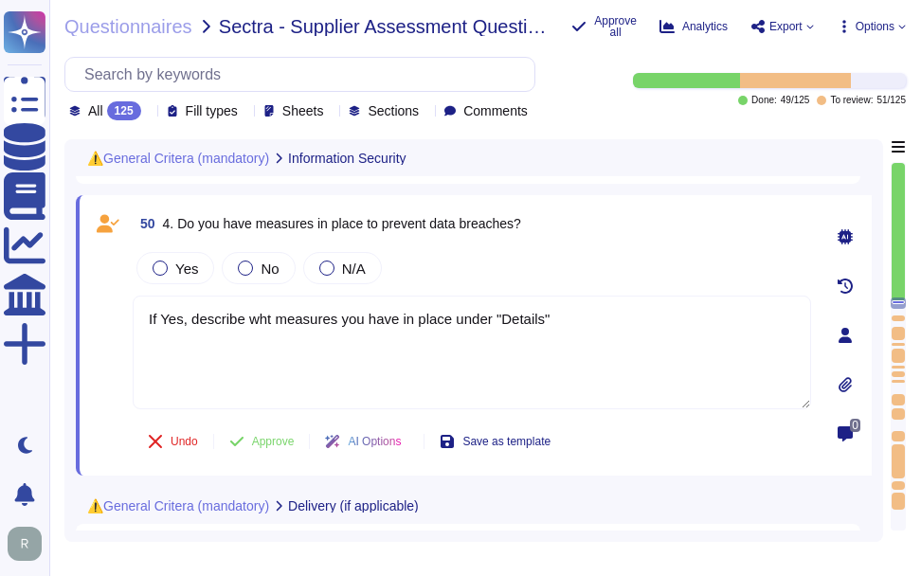
click at [144, 109] on div "All 125" at bounding box center [109, 110] width 80 height 19
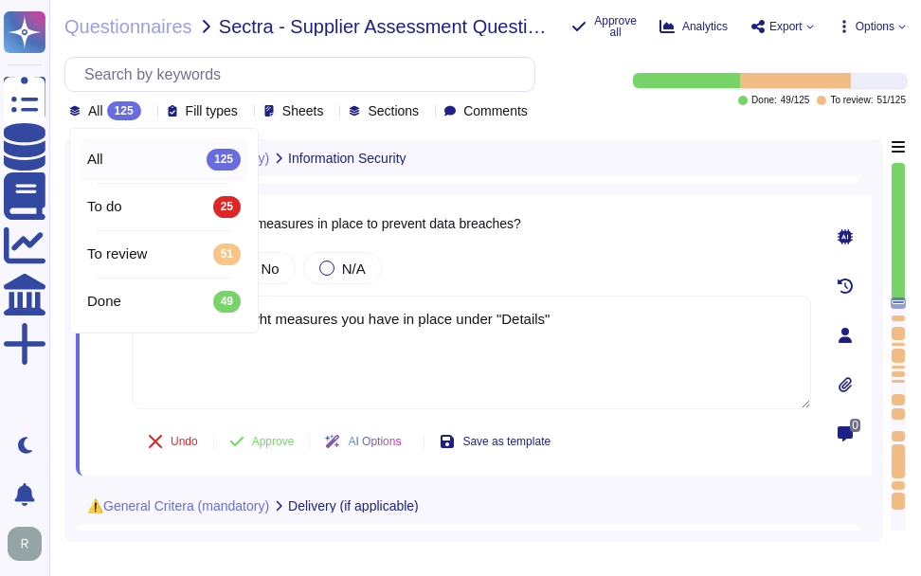
click at [620, 275] on div "Yes No N/A" at bounding box center [472, 268] width 679 height 40
